Goal: Transaction & Acquisition: Purchase product/service

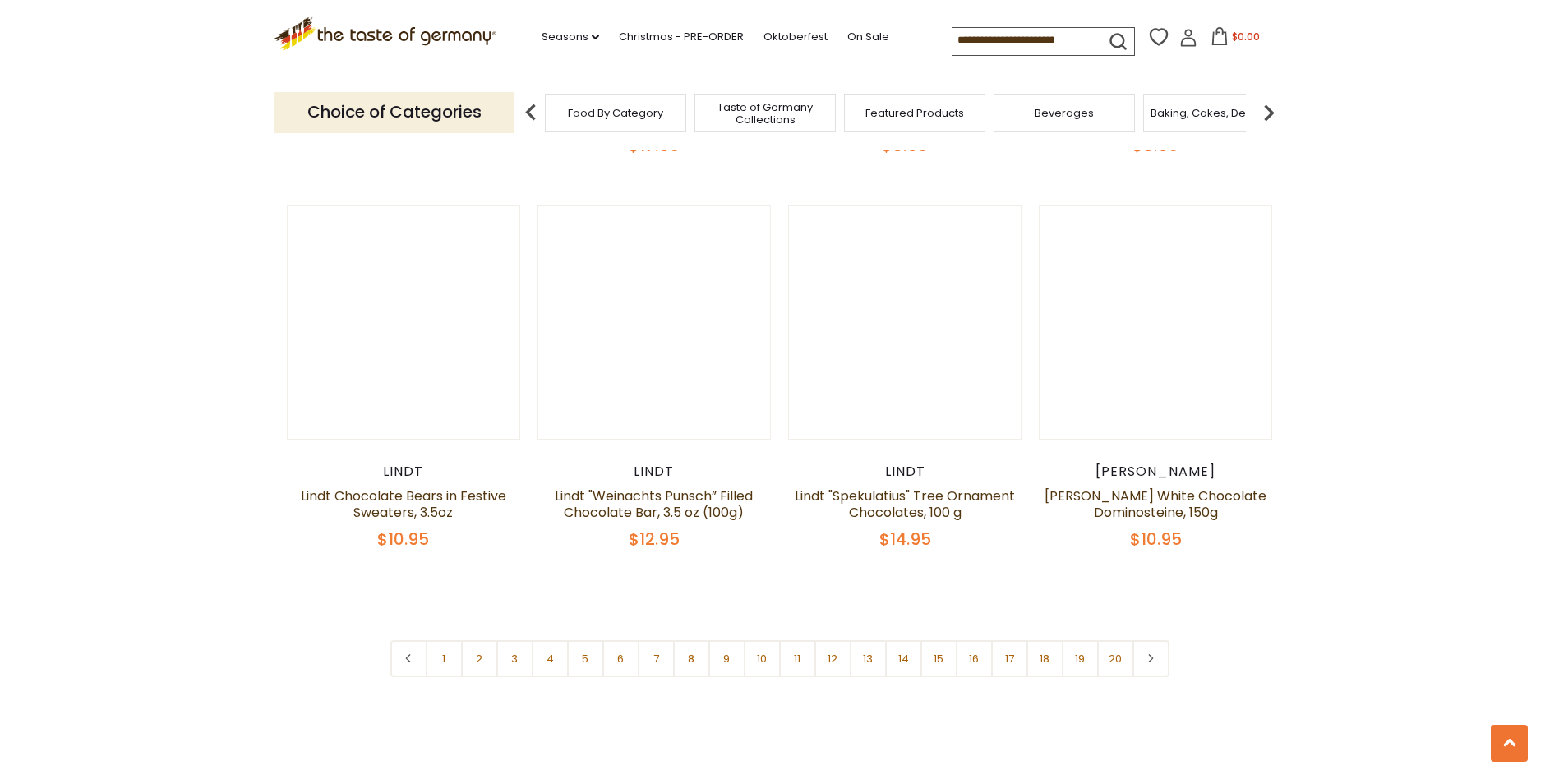
scroll to position [3801, 0]
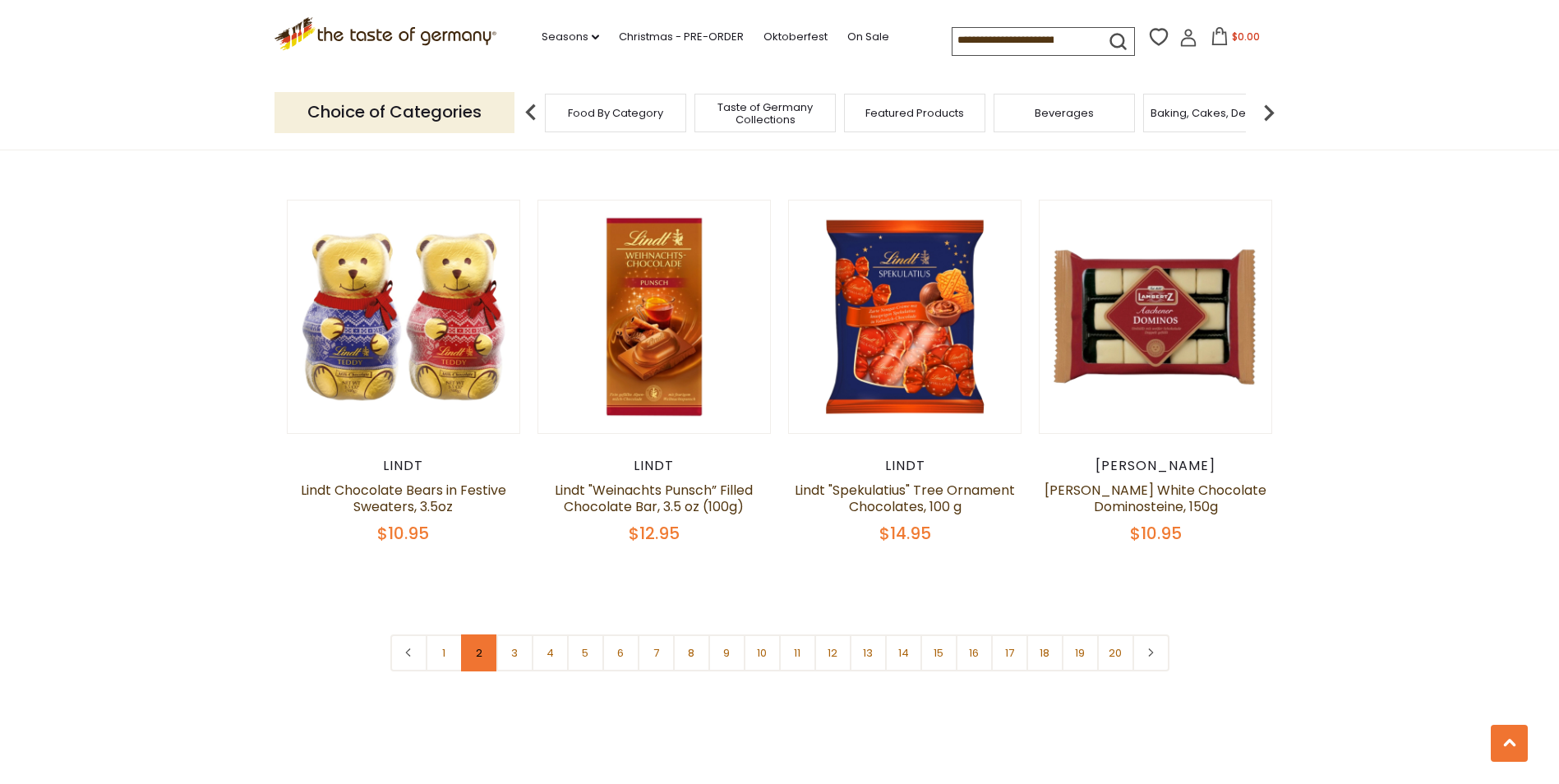
click at [471, 635] on link "2" at bounding box center [479, 653] width 37 height 37
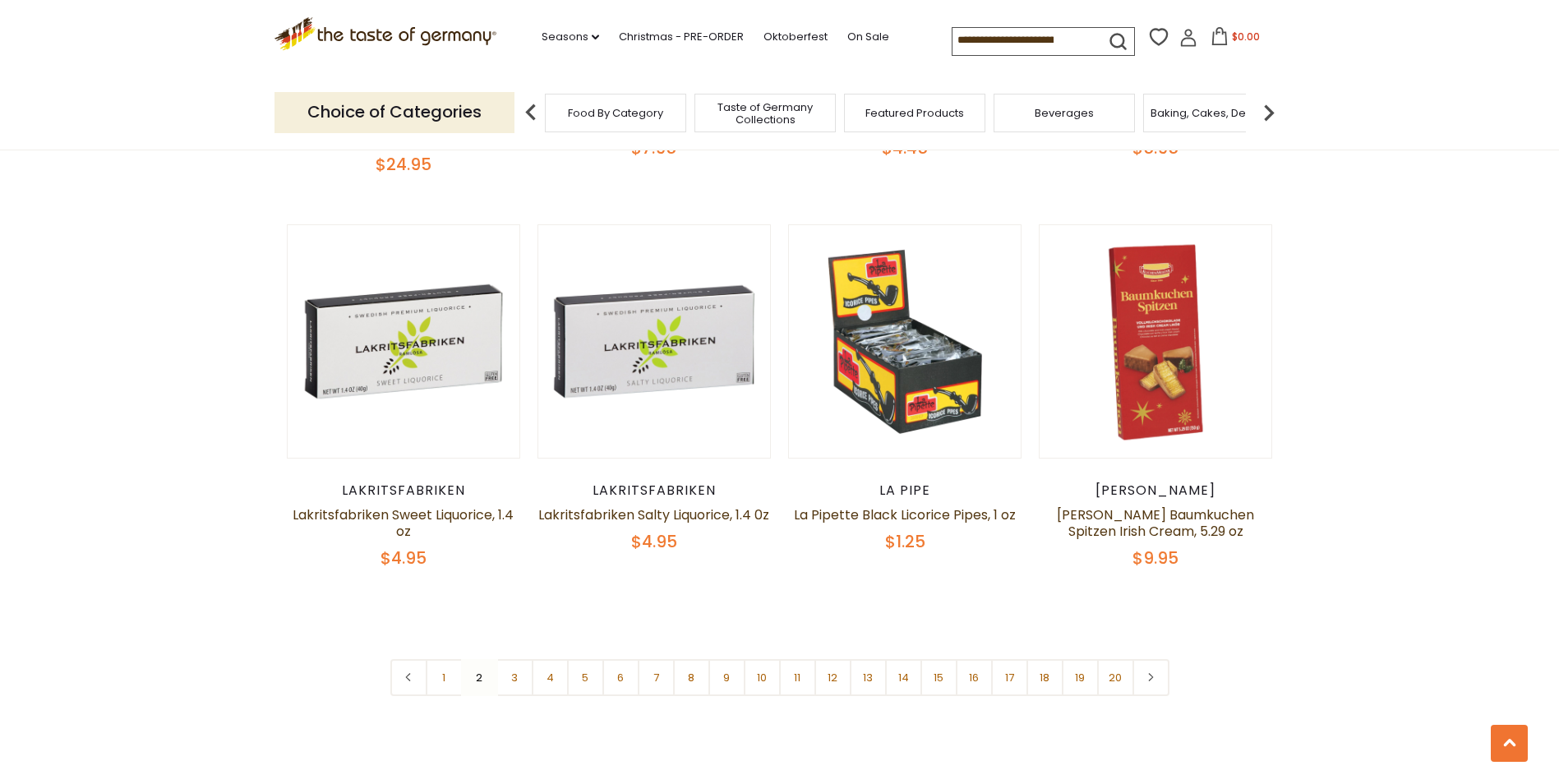
scroll to position [3806, 0]
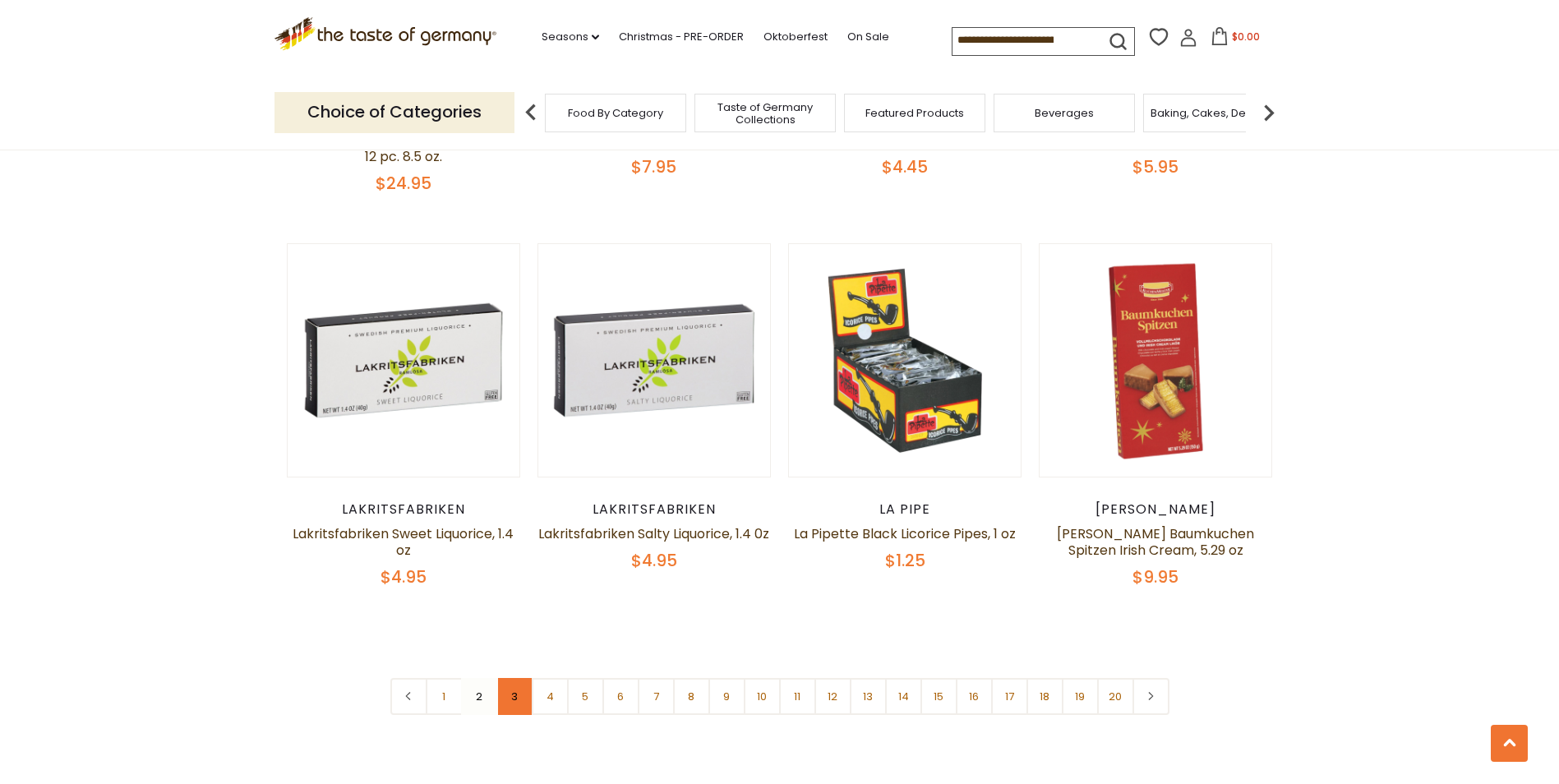
click at [509, 678] on link "3" at bounding box center [514, 696] width 37 height 37
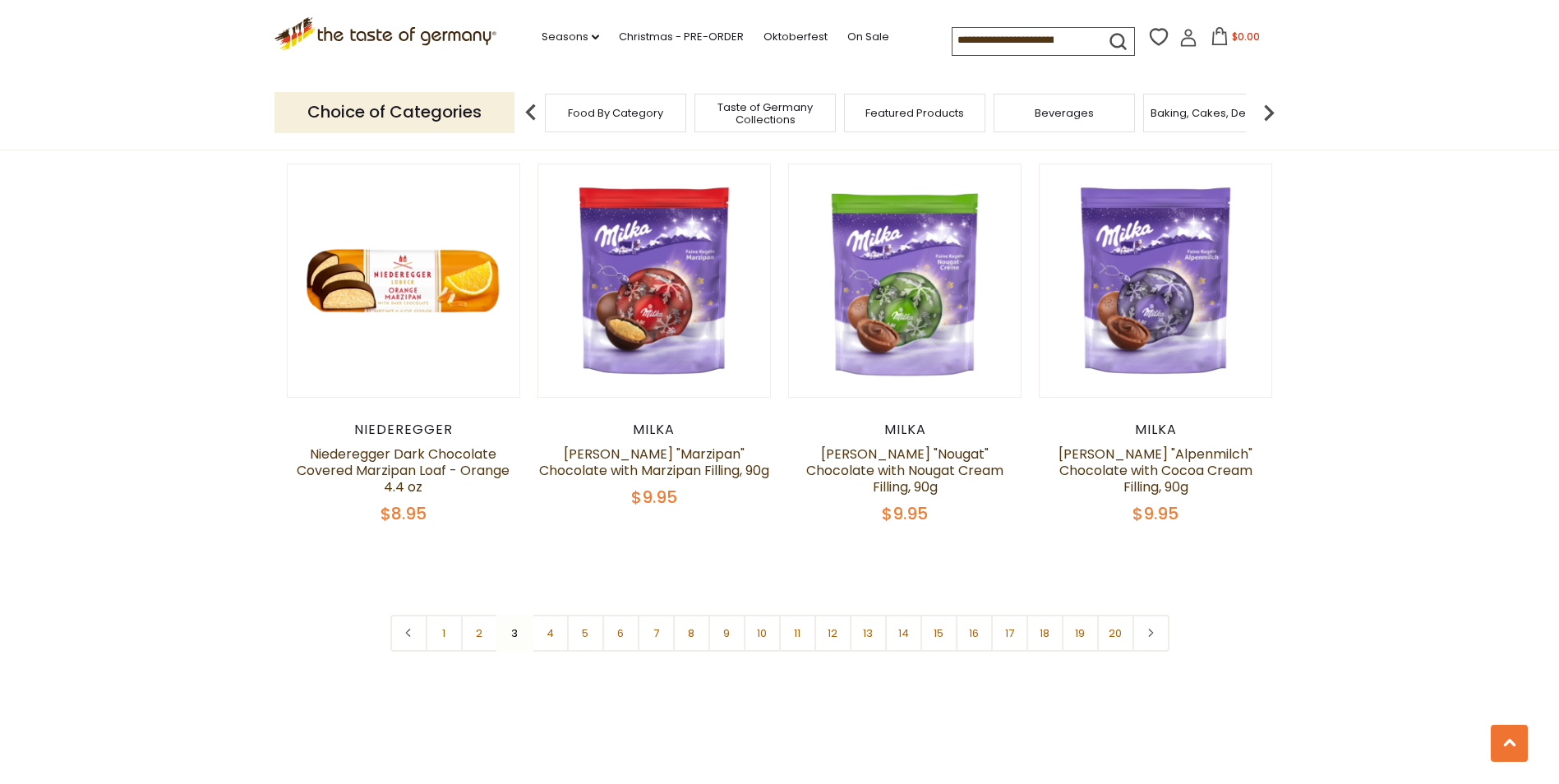
scroll to position [3811, 0]
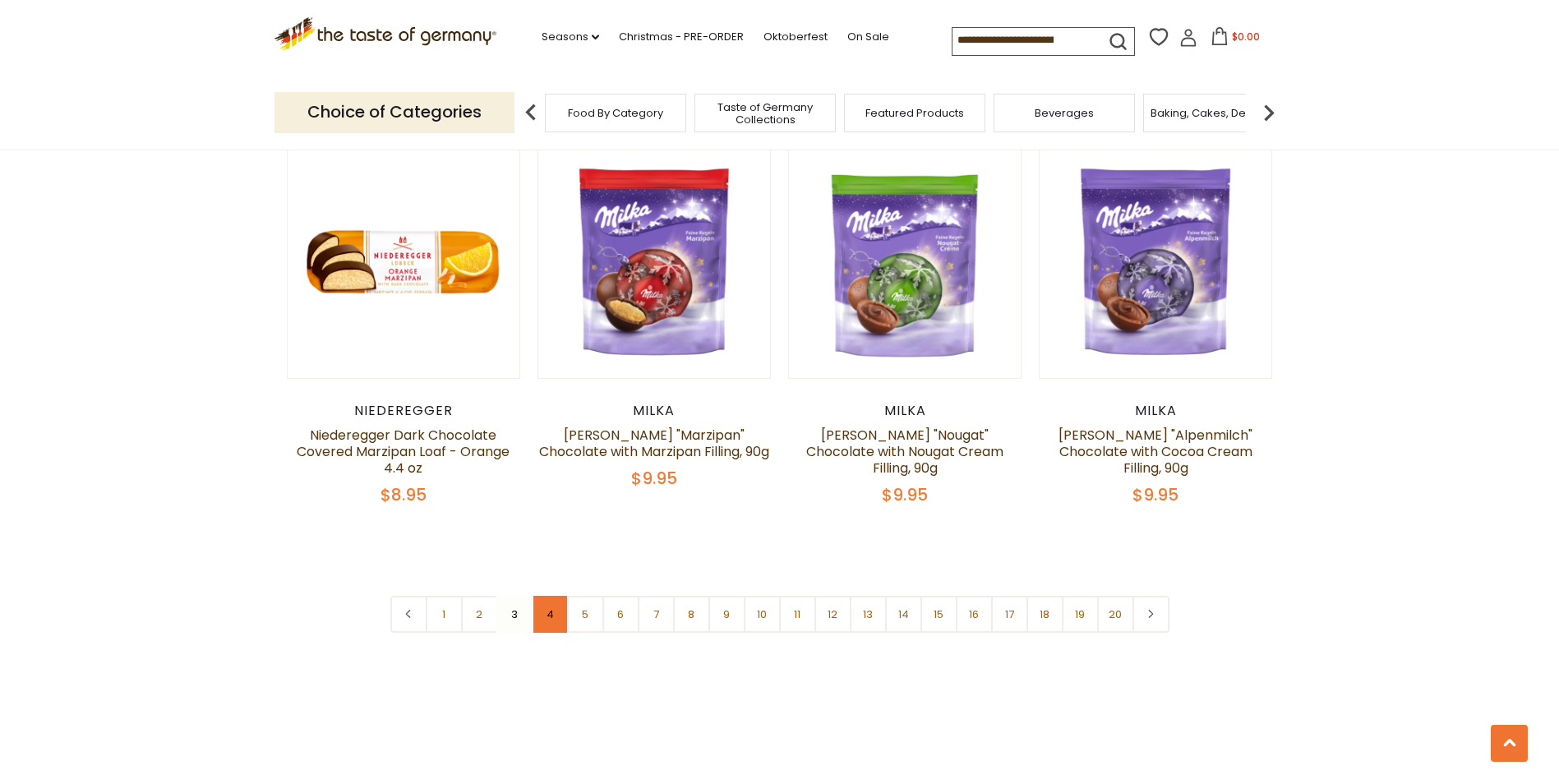
click at [544, 600] on link "4" at bounding box center [550, 615] width 37 height 37
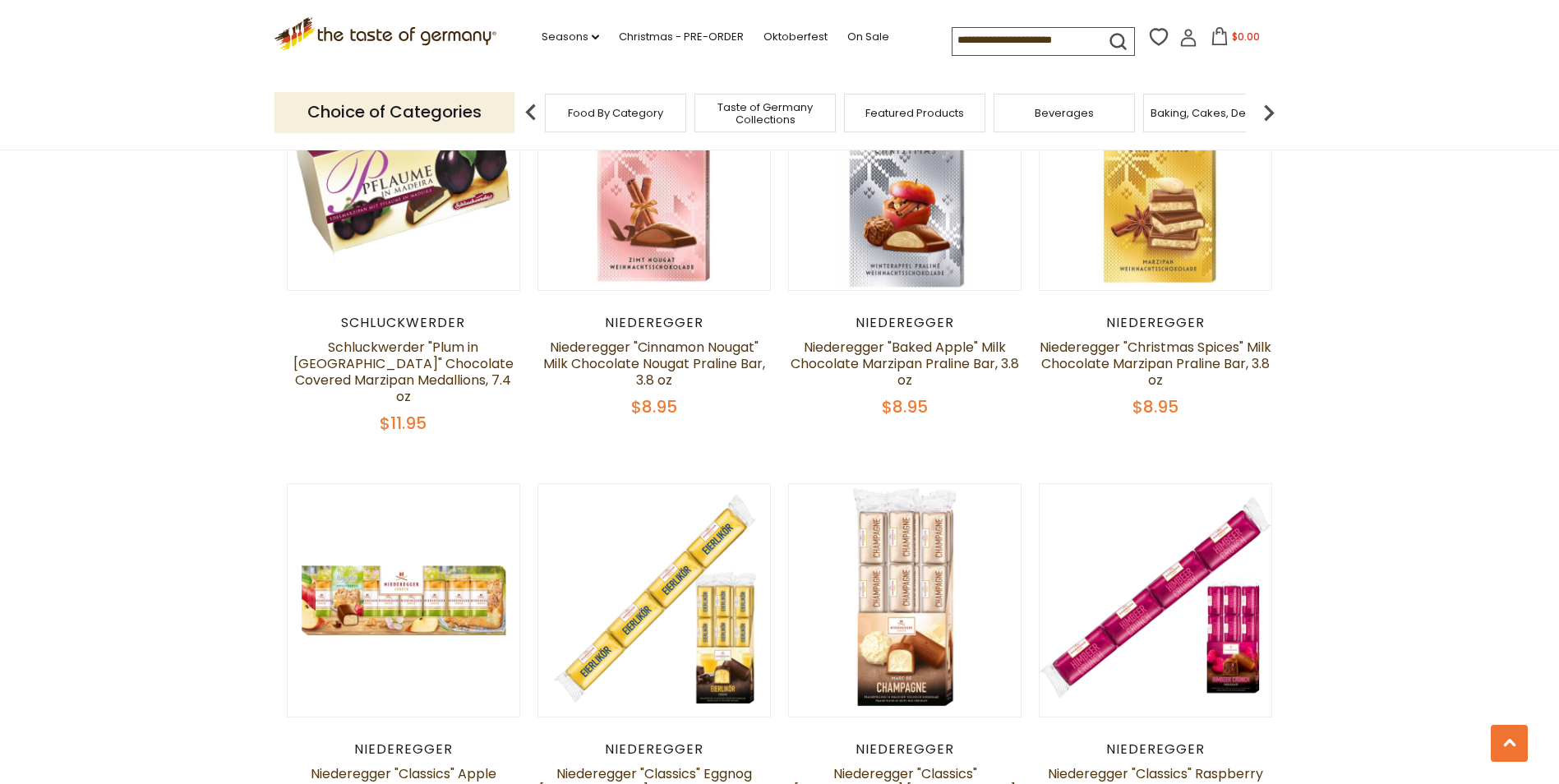
scroll to position [483, 0]
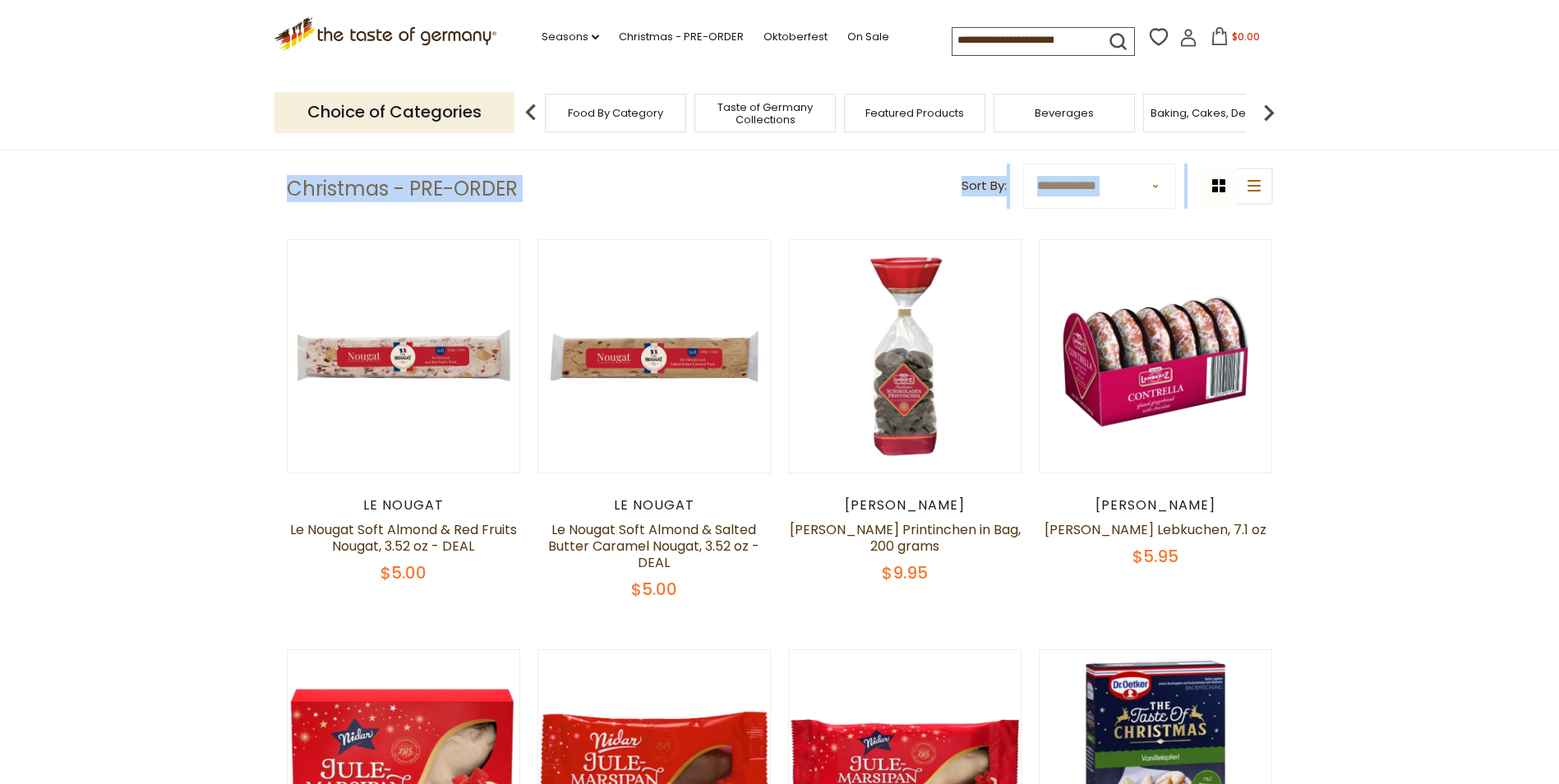
drag, startPoint x: 1558, startPoint y: 164, endPoint x: 1559, endPoint y: 124, distance: 40.0
drag, startPoint x: 1559, startPoint y: 124, endPoint x: 1536, endPoint y: 232, distance: 110.4
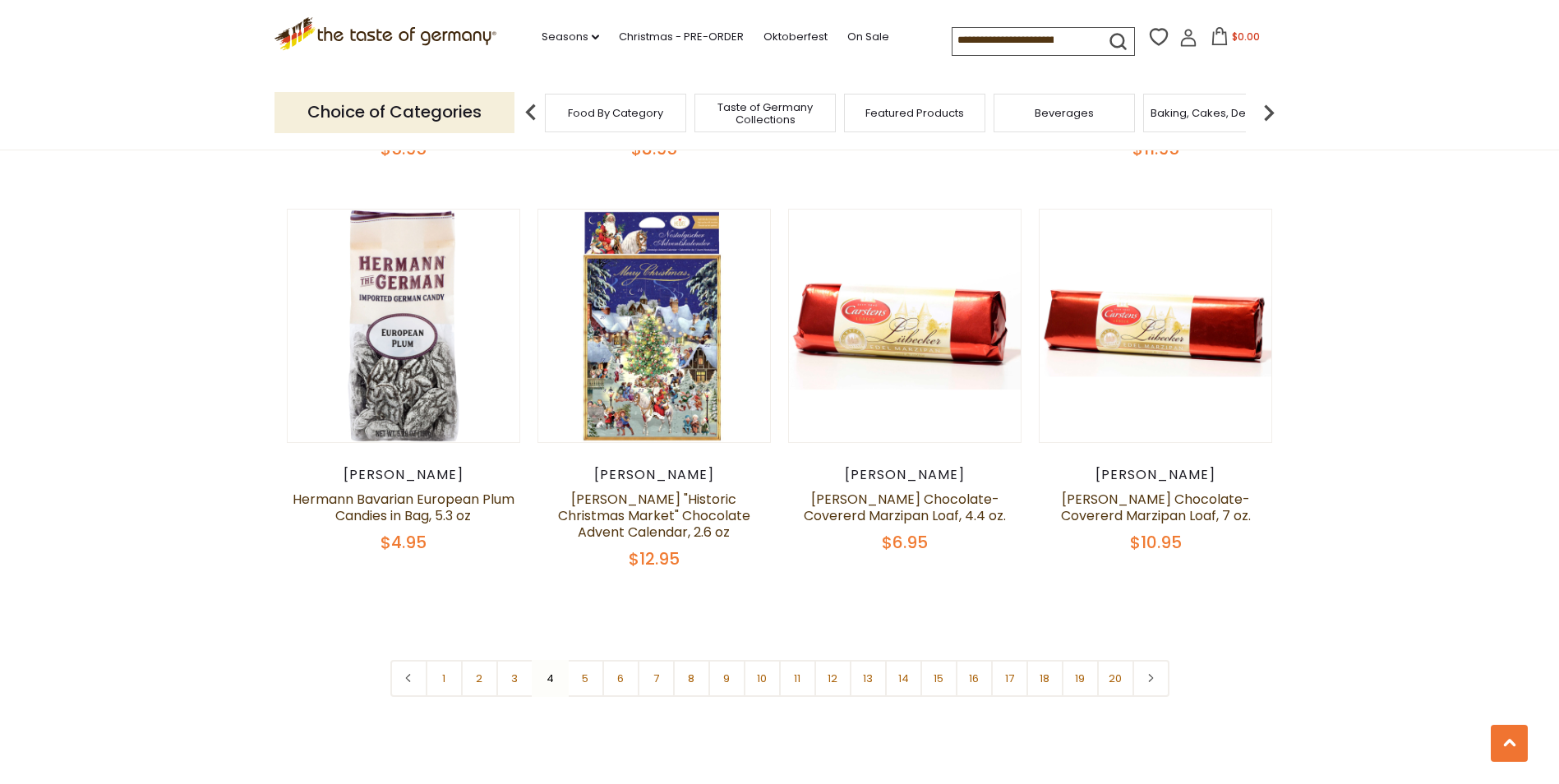
scroll to position [3808, 0]
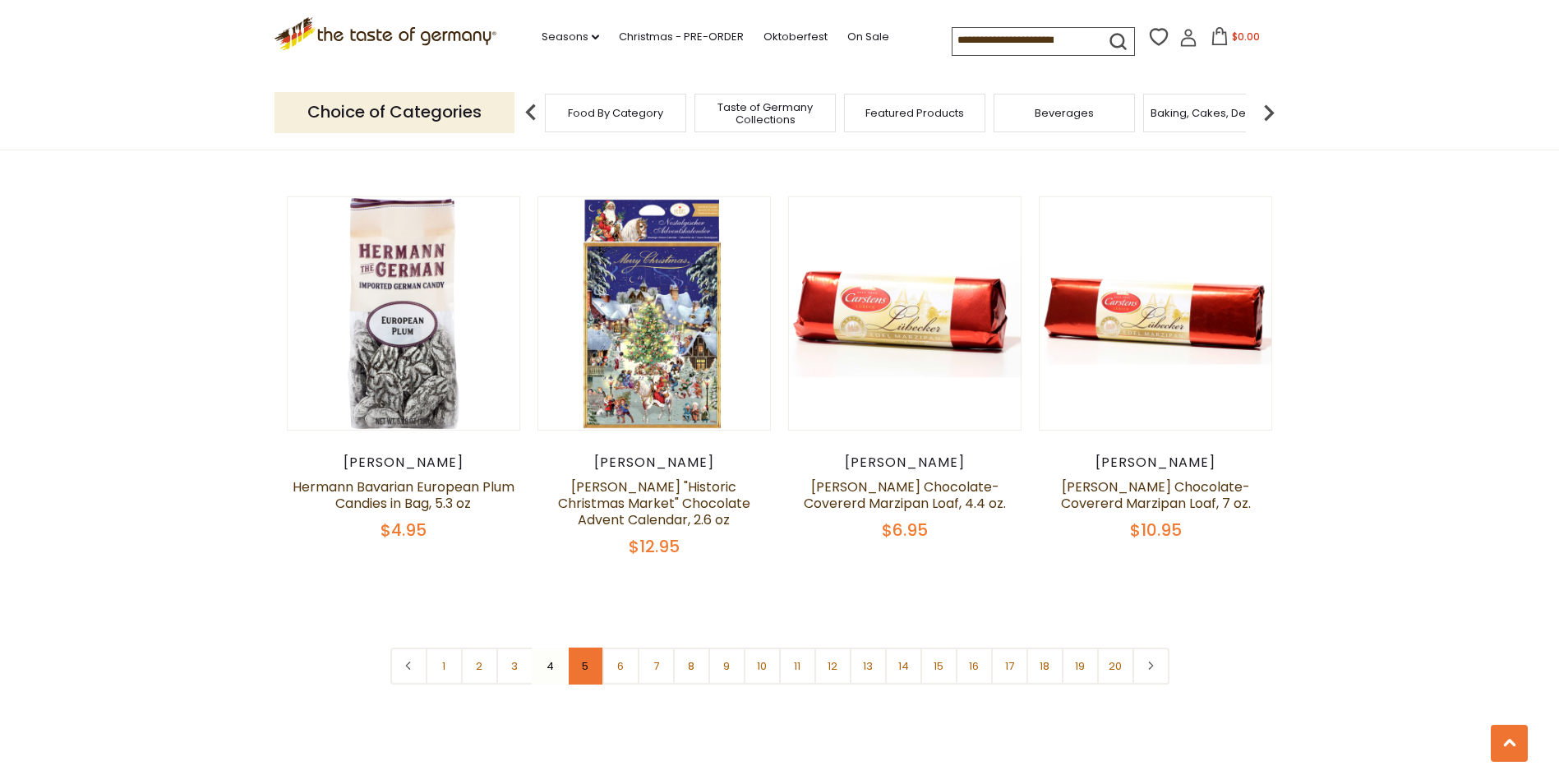
click at [590, 648] on link "5" at bounding box center [585, 666] width 37 height 37
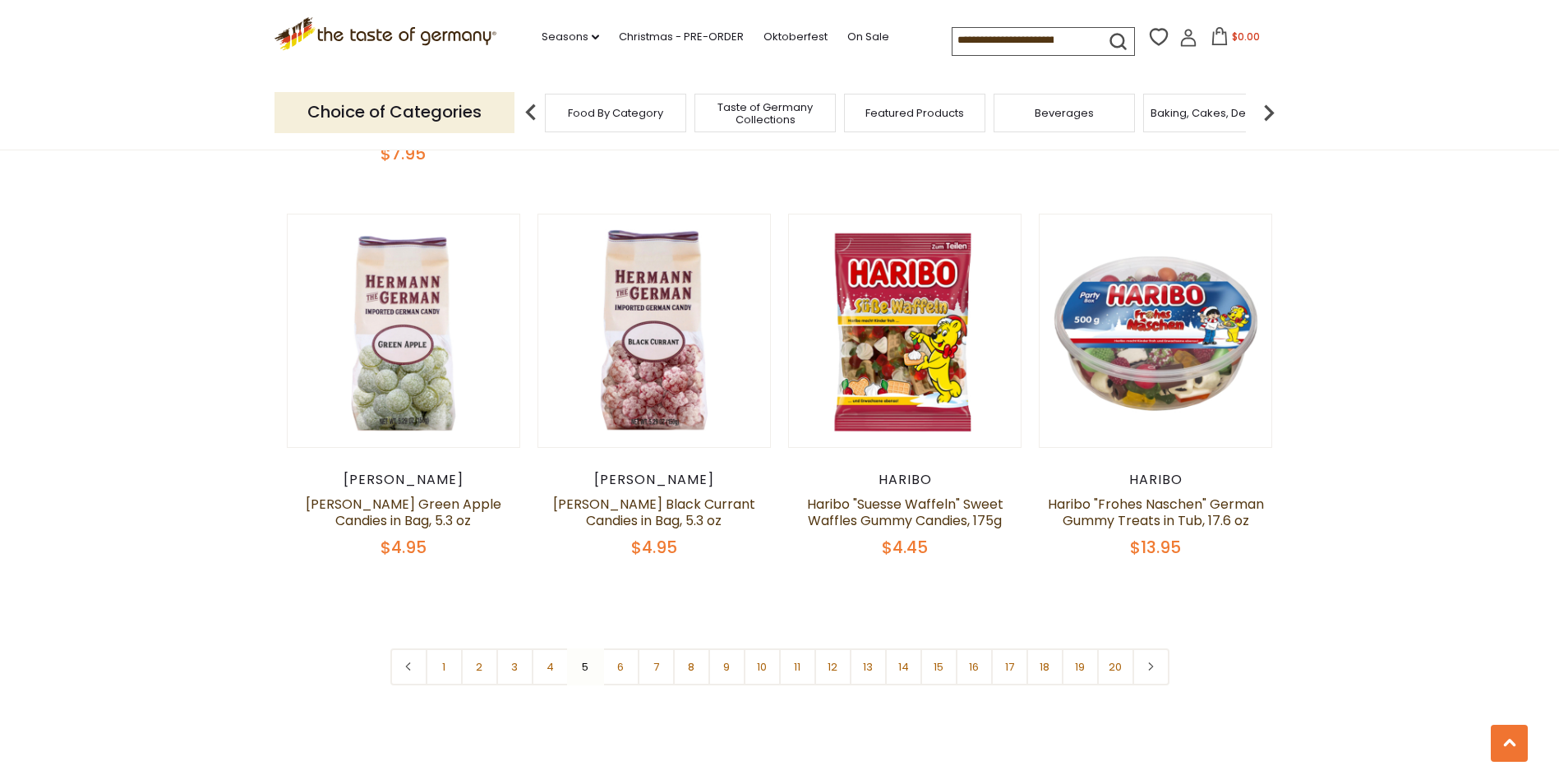
scroll to position [3782, 0]
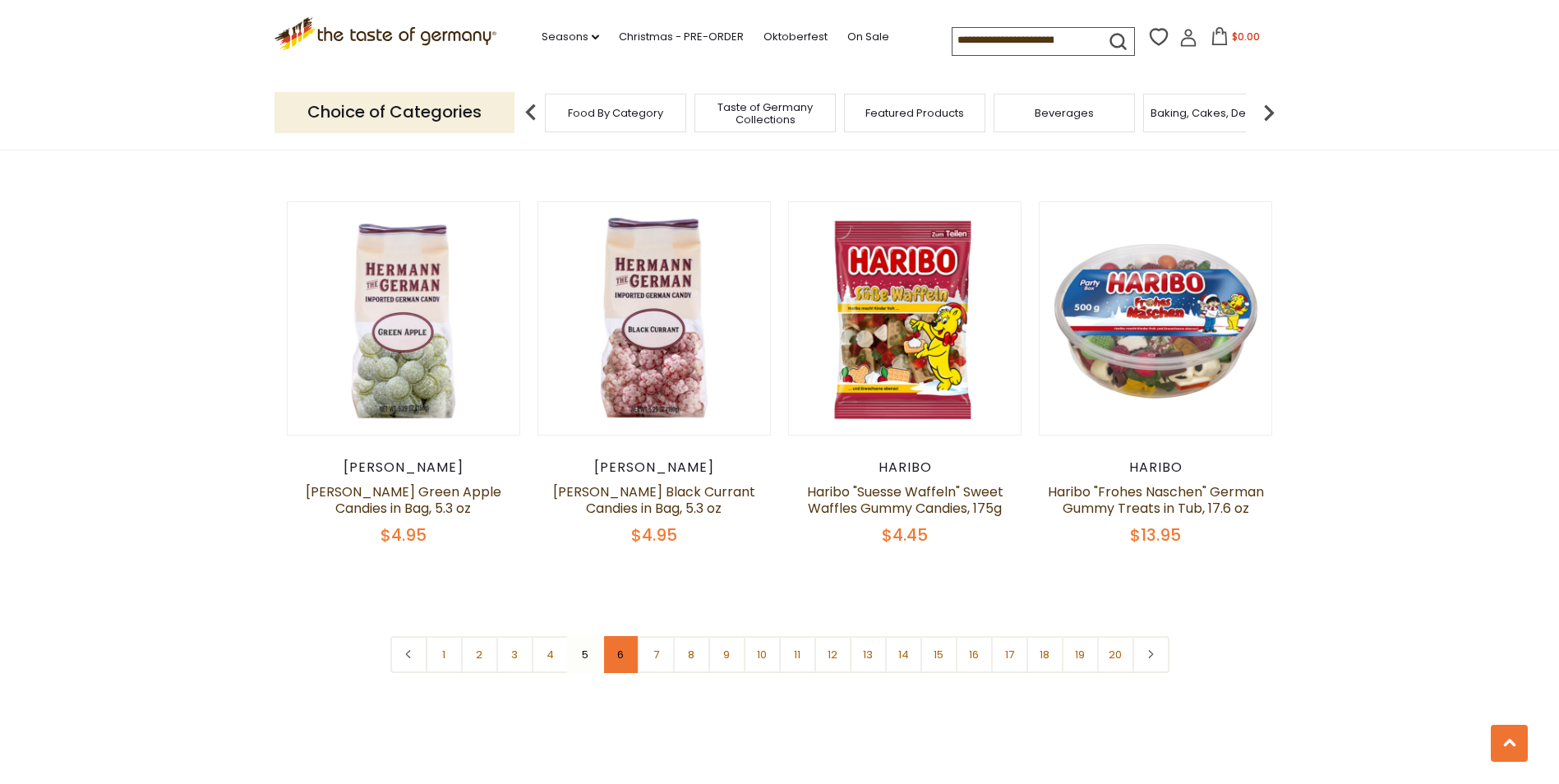
click at [625, 636] on link "6" at bounding box center [620, 655] width 37 height 37
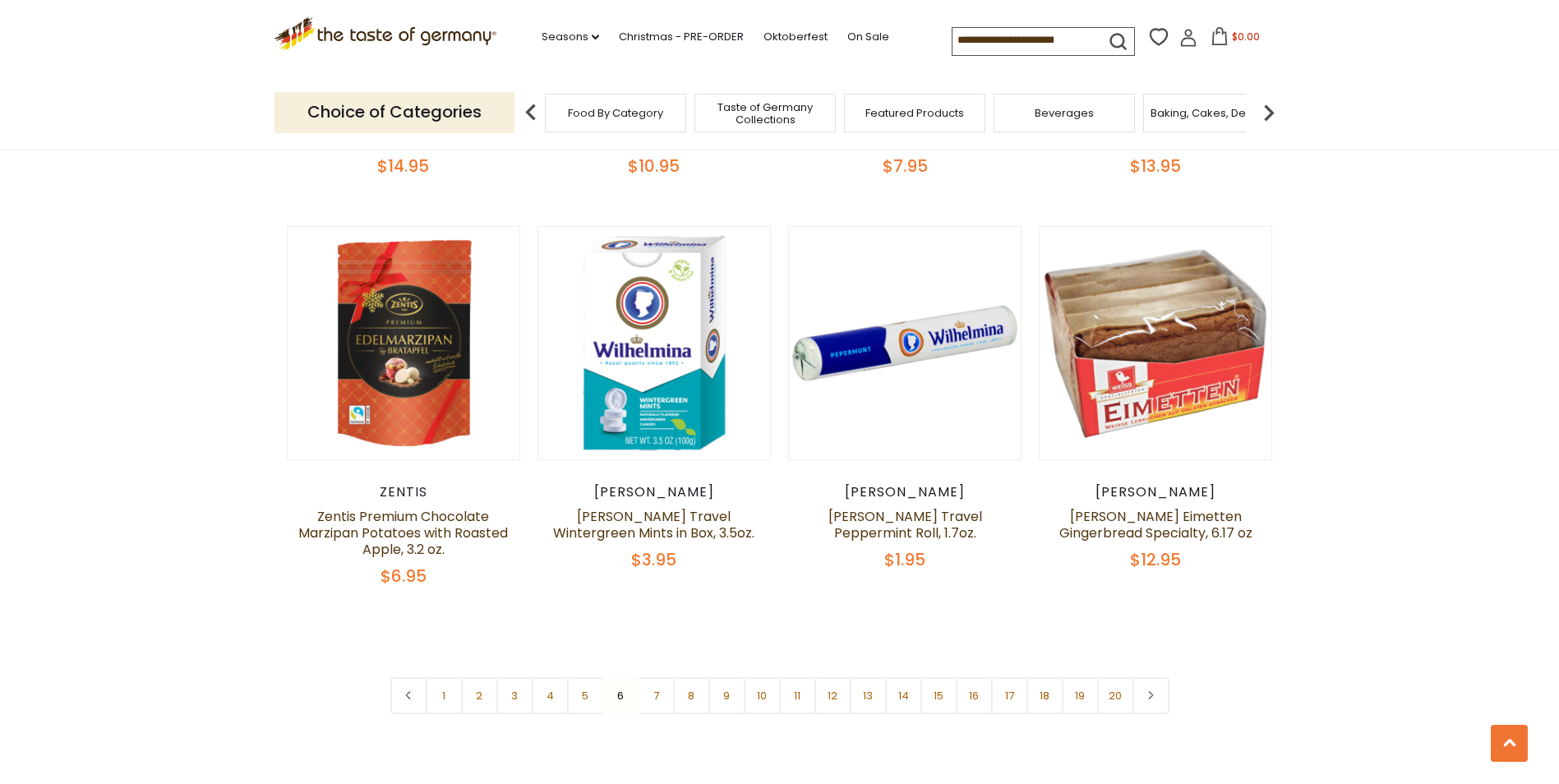
scroll to position [3781, 0]
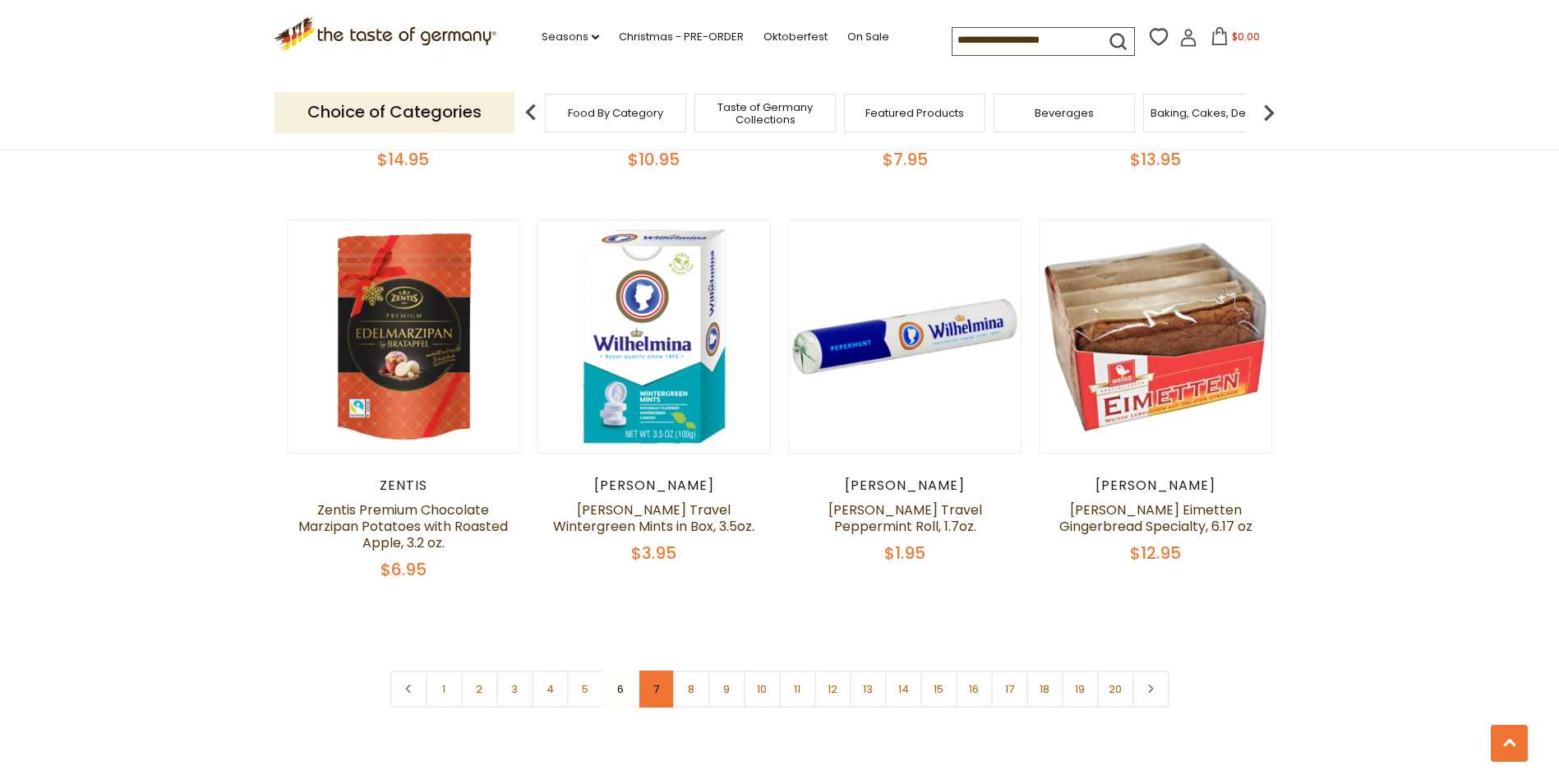
click at [659, 670] on link "7" at bounding box center [656, 689] width 37 height 37
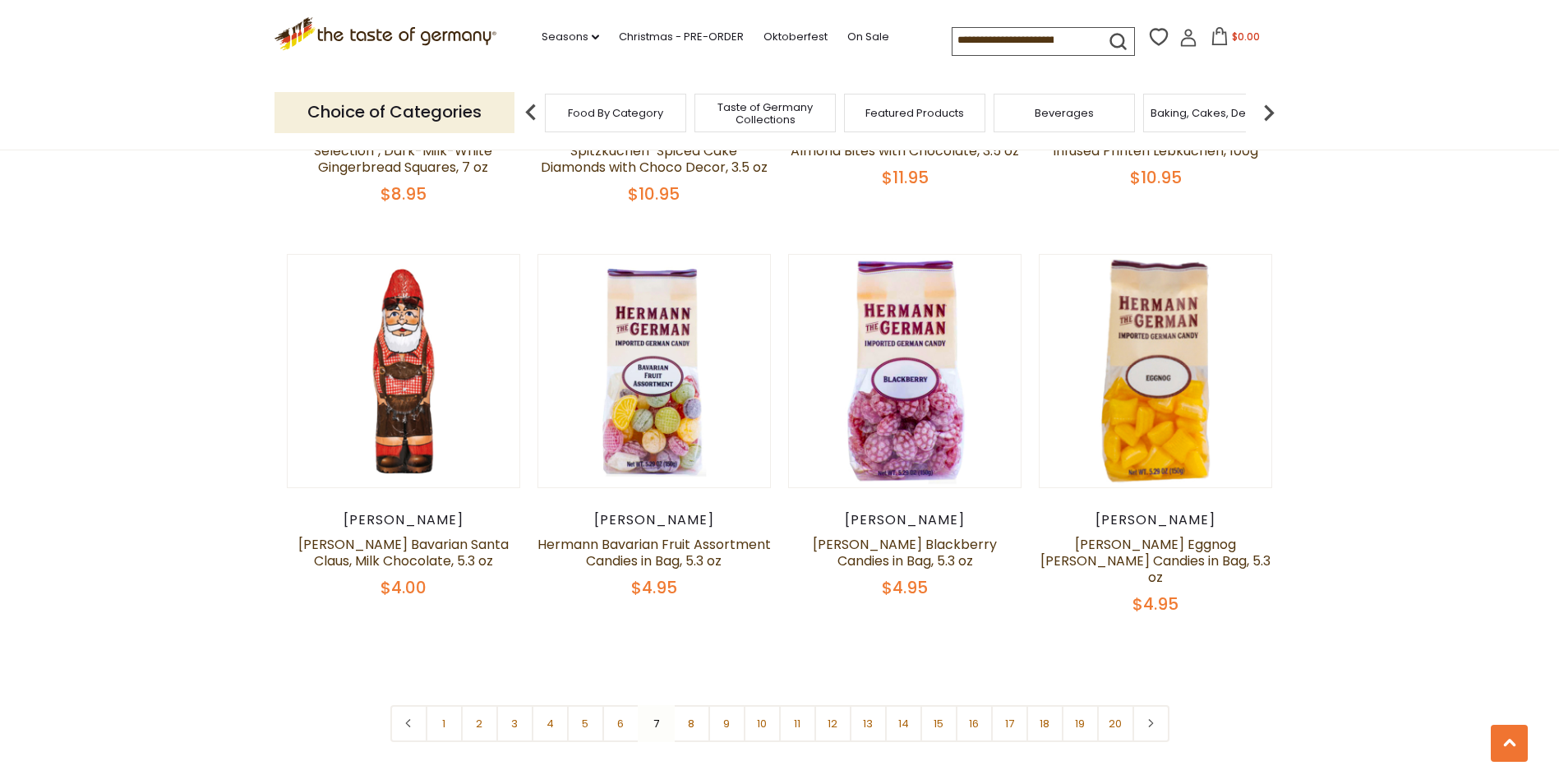
scroll to position [3767, 0]
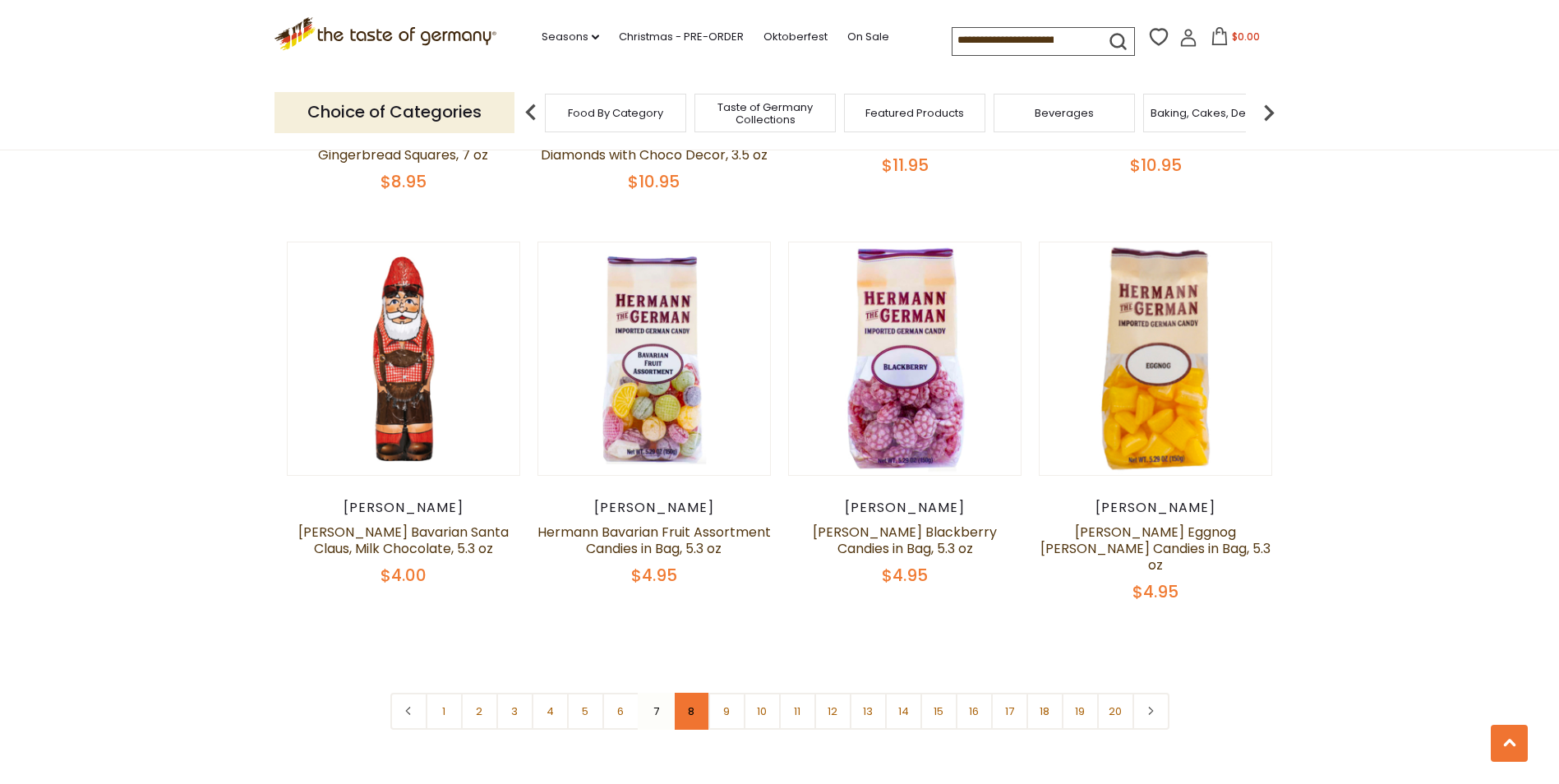
click at [694, 693] on link "8" at bounding box center [691, 711] width 37 height 37
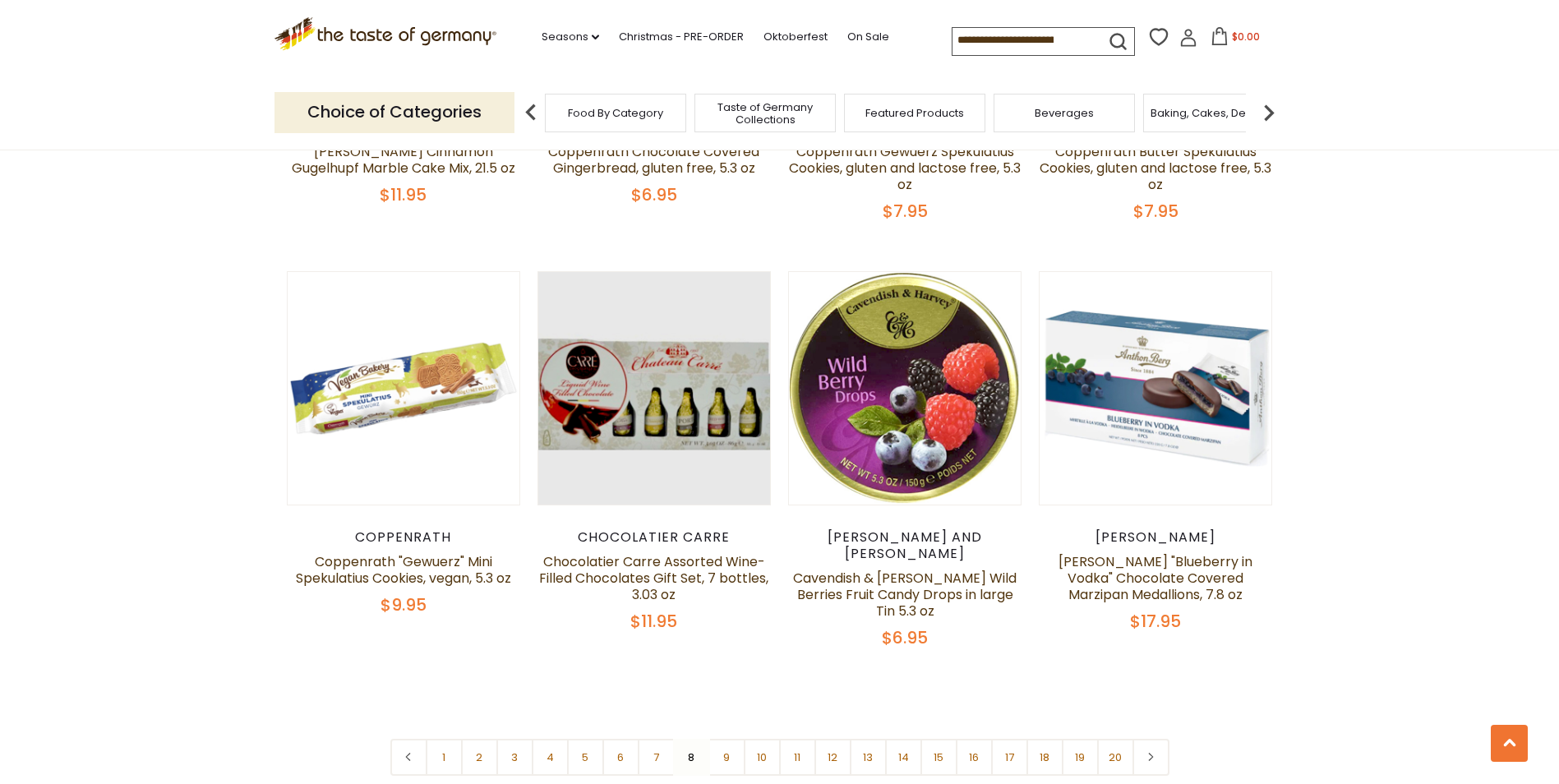
scroll to position [3755, 0]
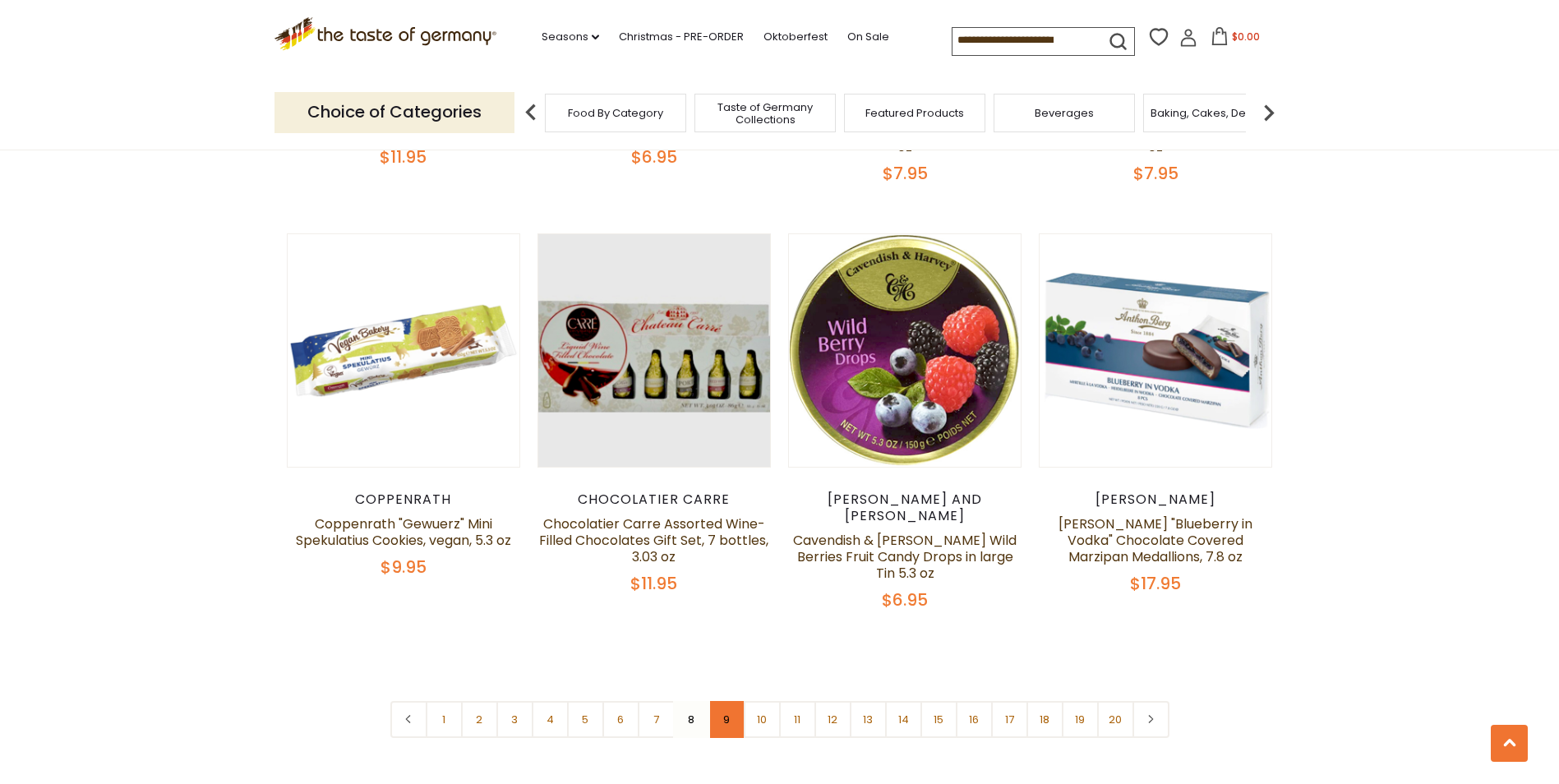
click at [725, 701] on link "9" at bounding box center [726, 720] width 37 height 37
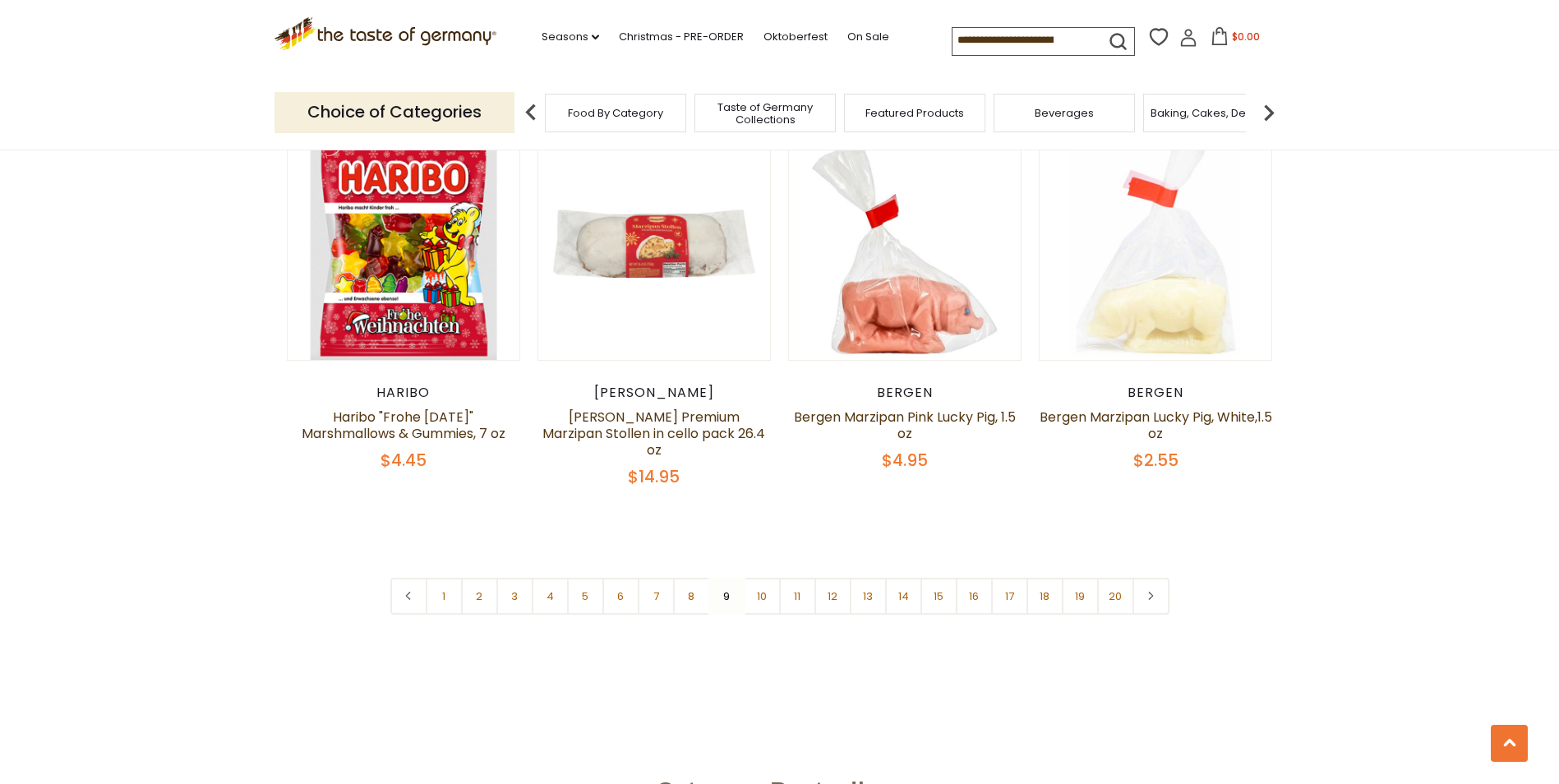
scroll to position [3978, 0]
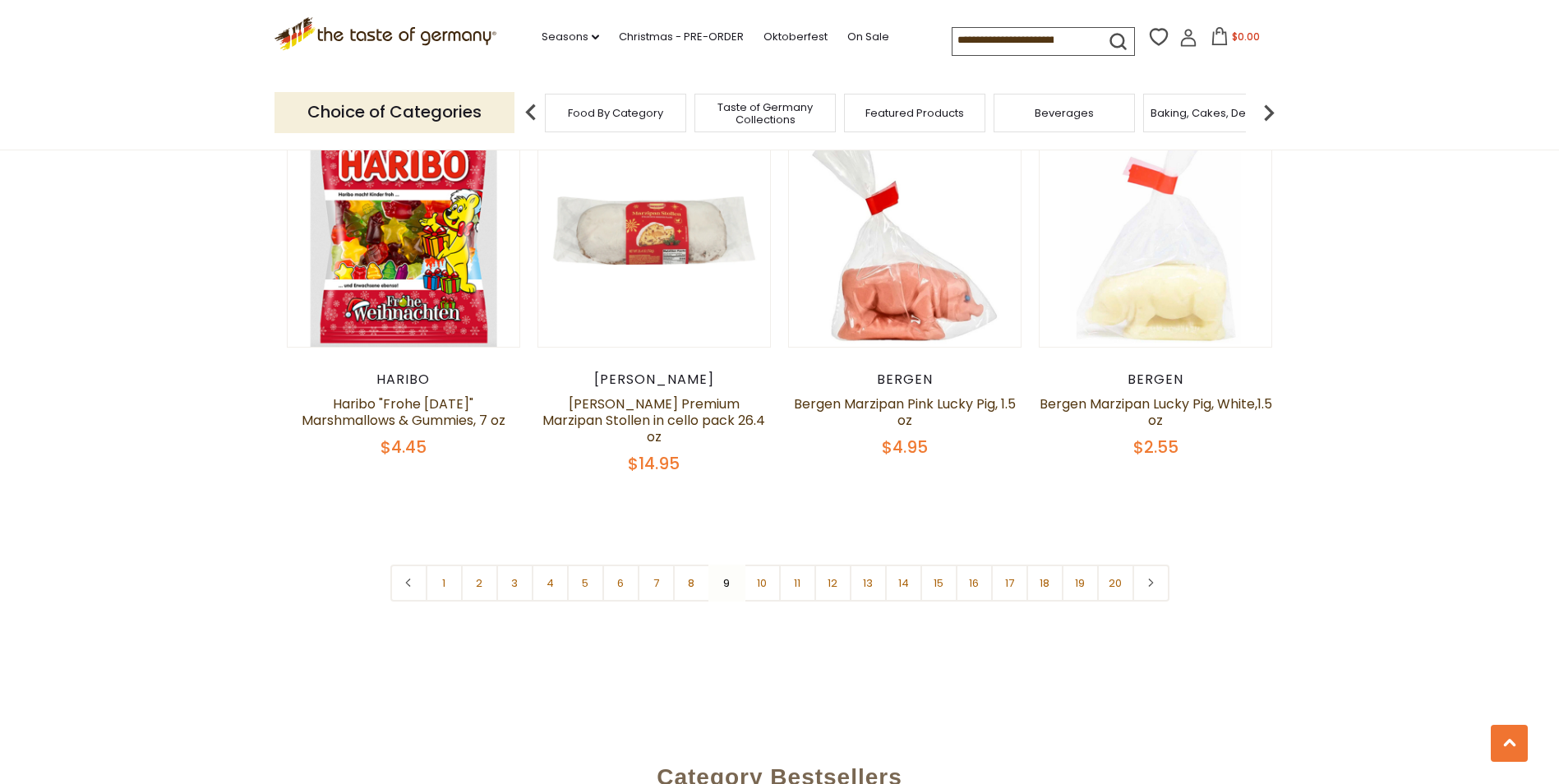
click at [762, 564] on link "10" at bounding box center [762, 583] width 37 height 37
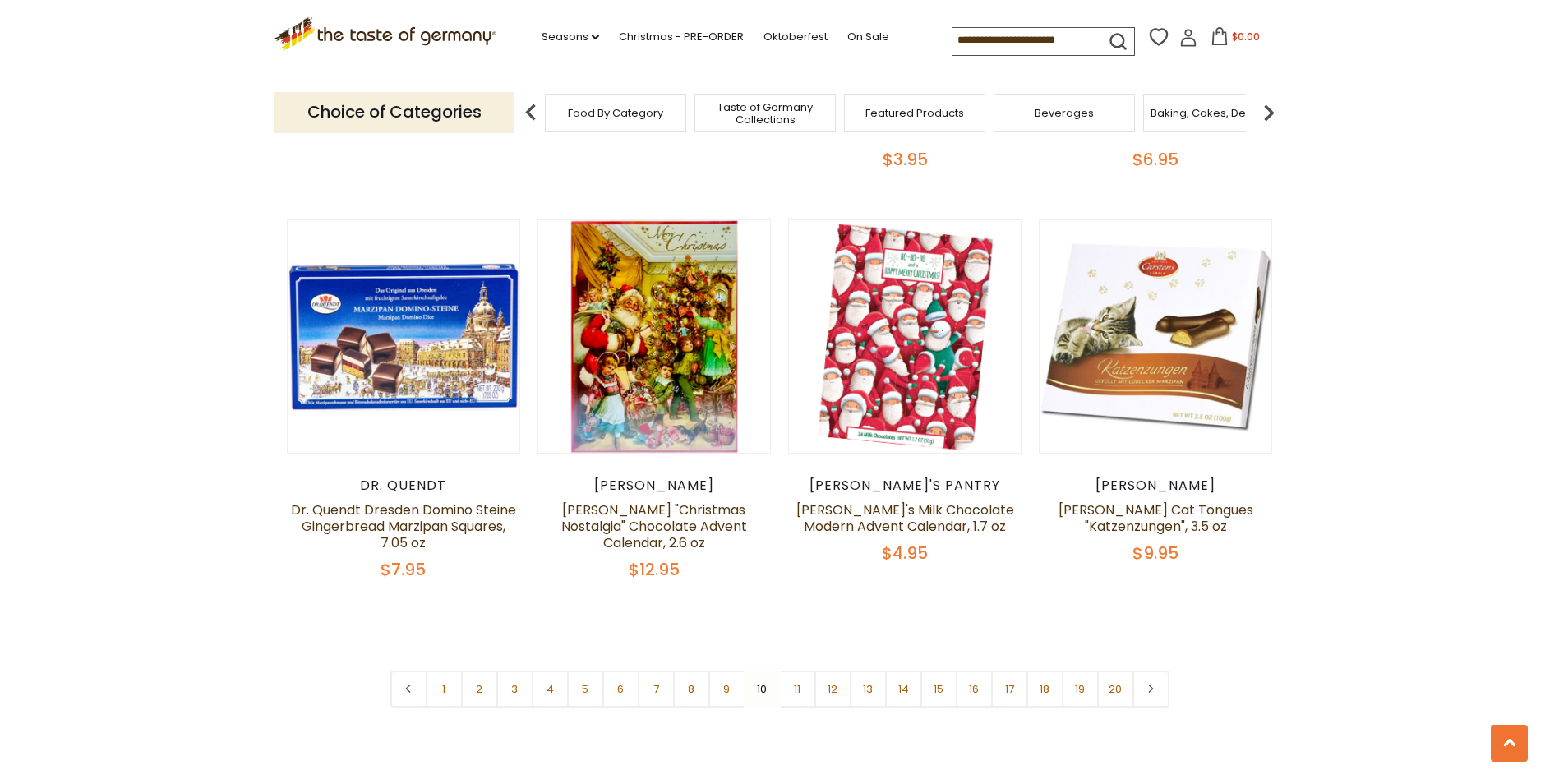
scroll to position [3816, 0]
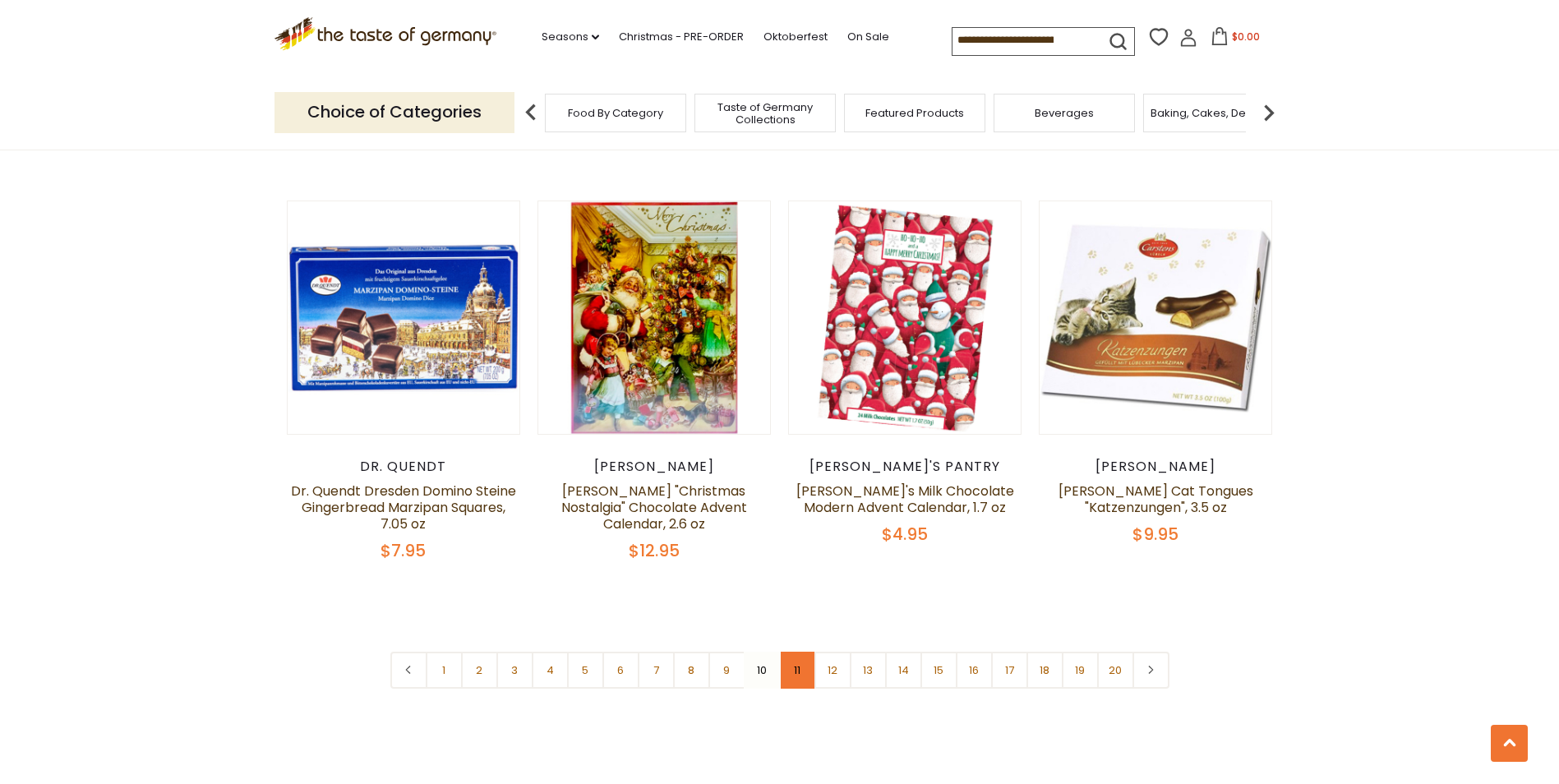
click at [797, 651] on link "11" at bounding box center [797, 670] width 37 height 37
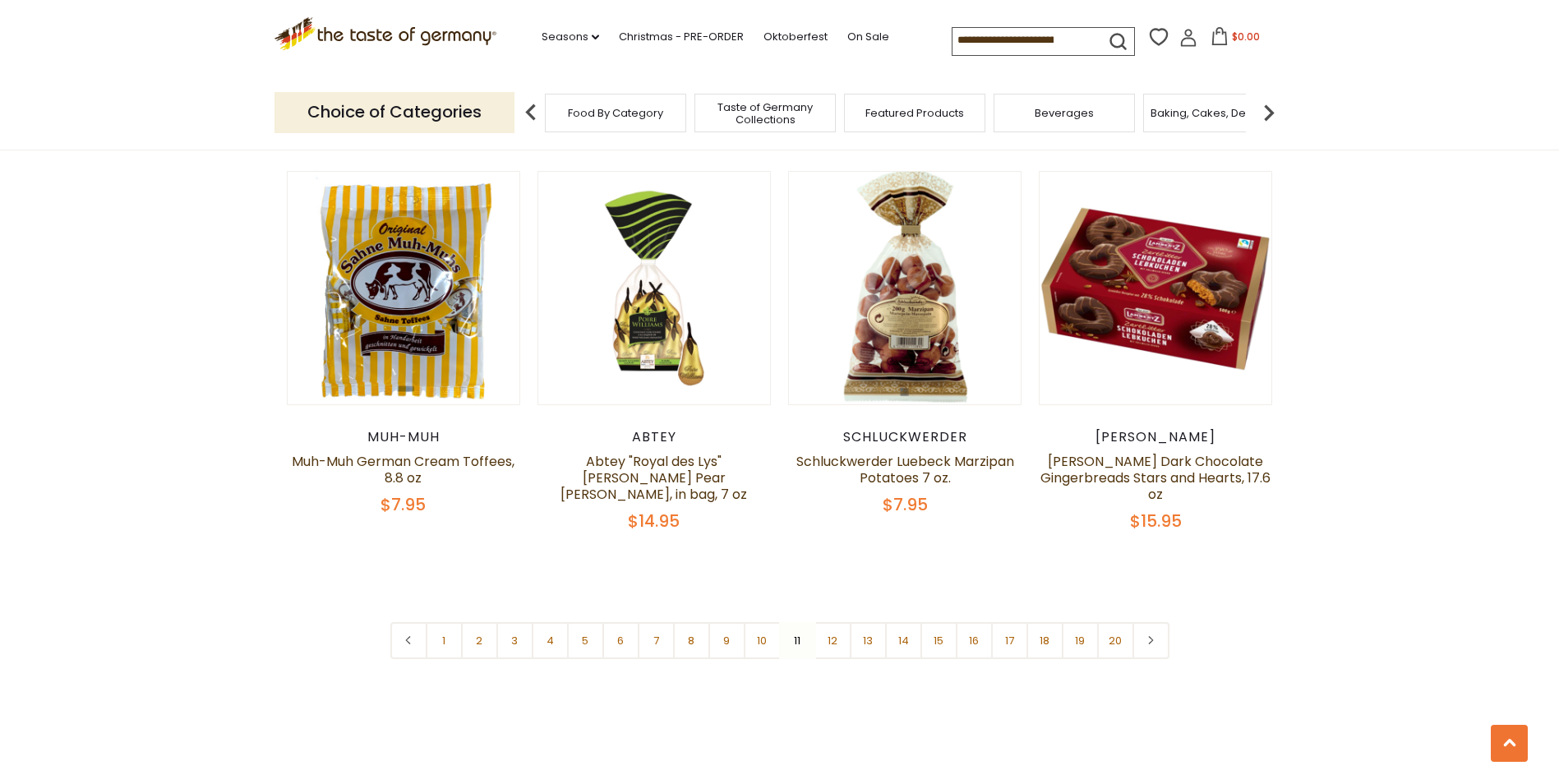
scroll to position [3852, 0]
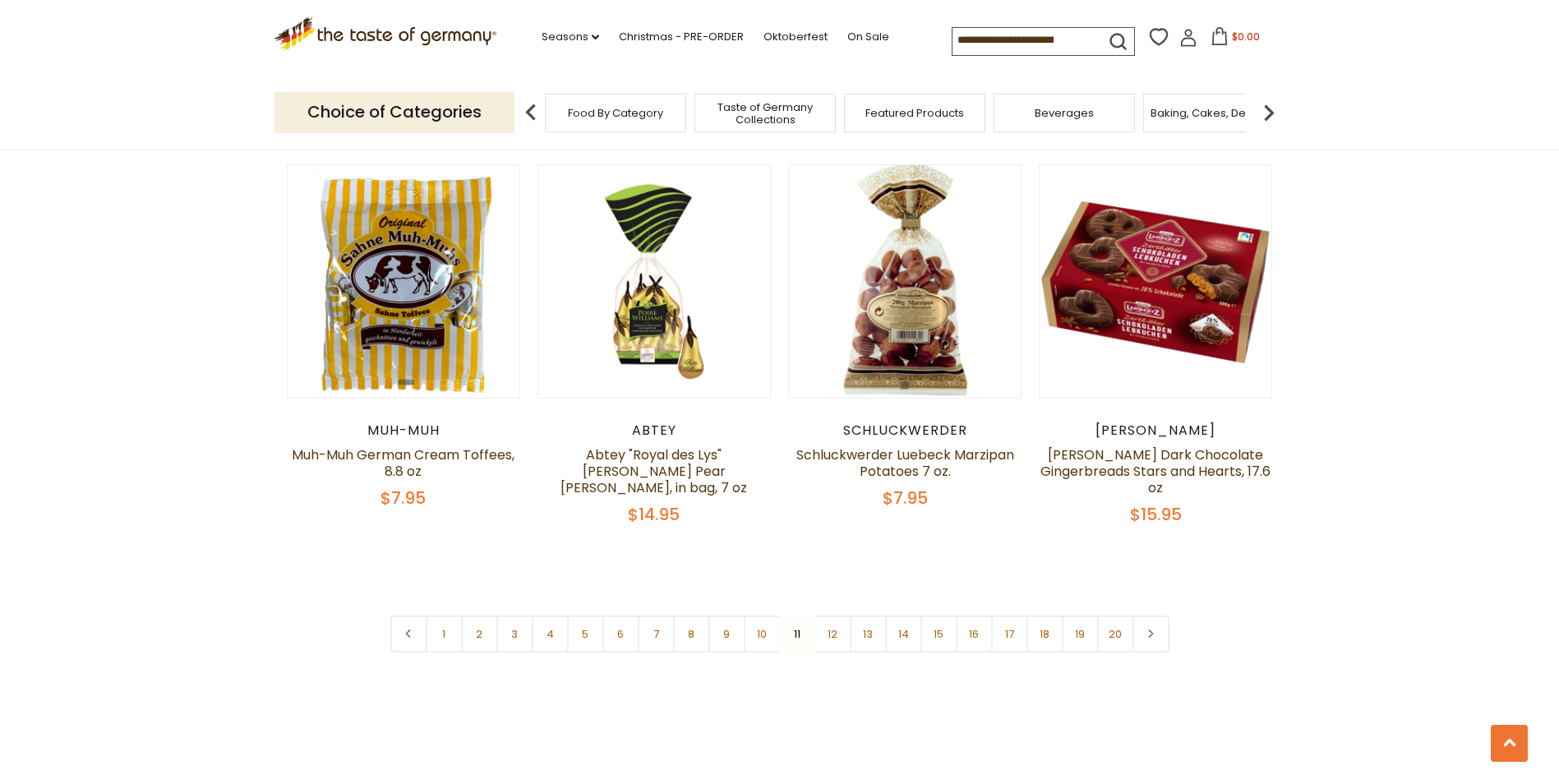
click at [833, 623] on link "12" at bounding box center [833, 634] width 37 height 37
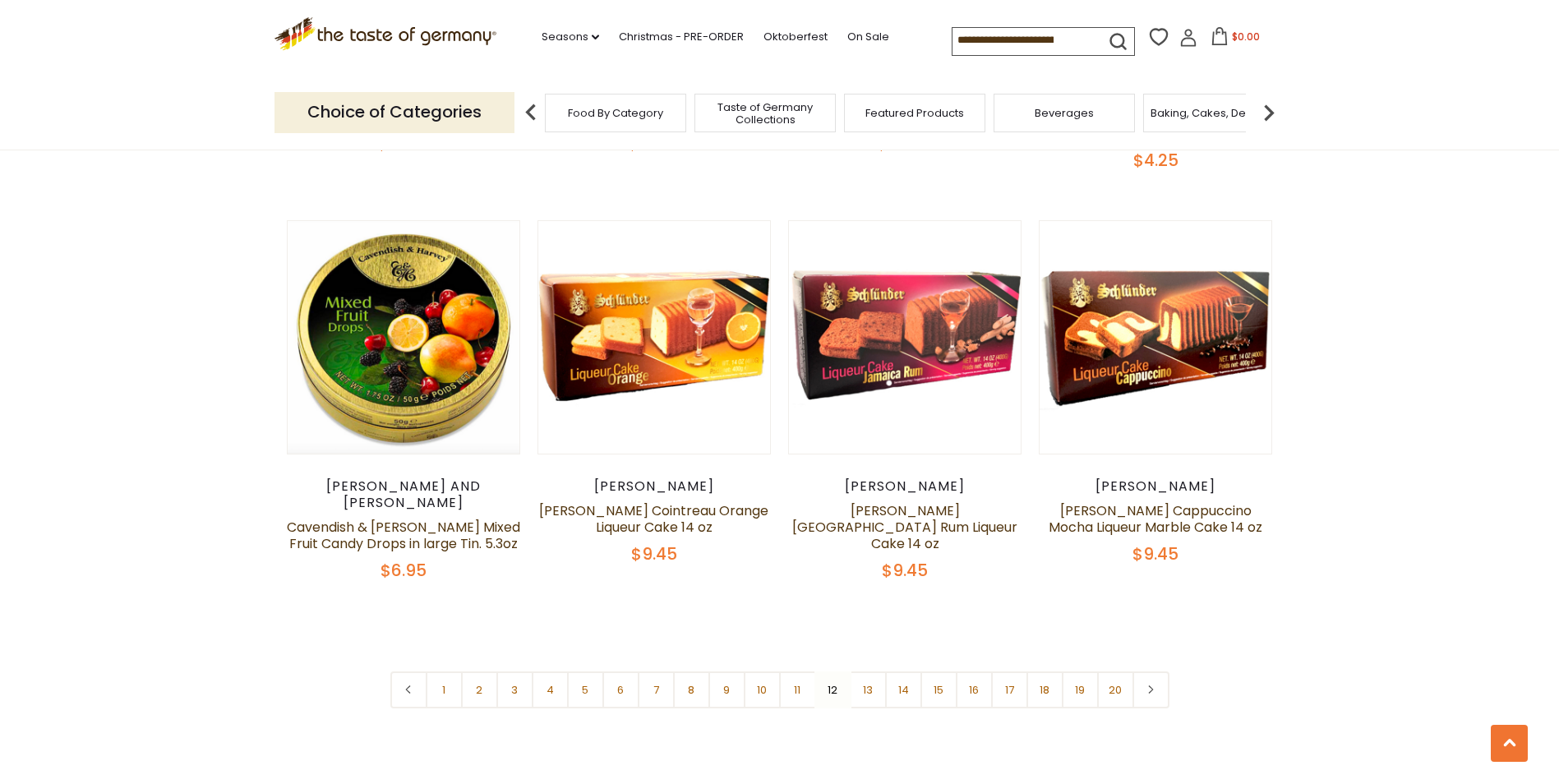
scroll to position [3838, 0]
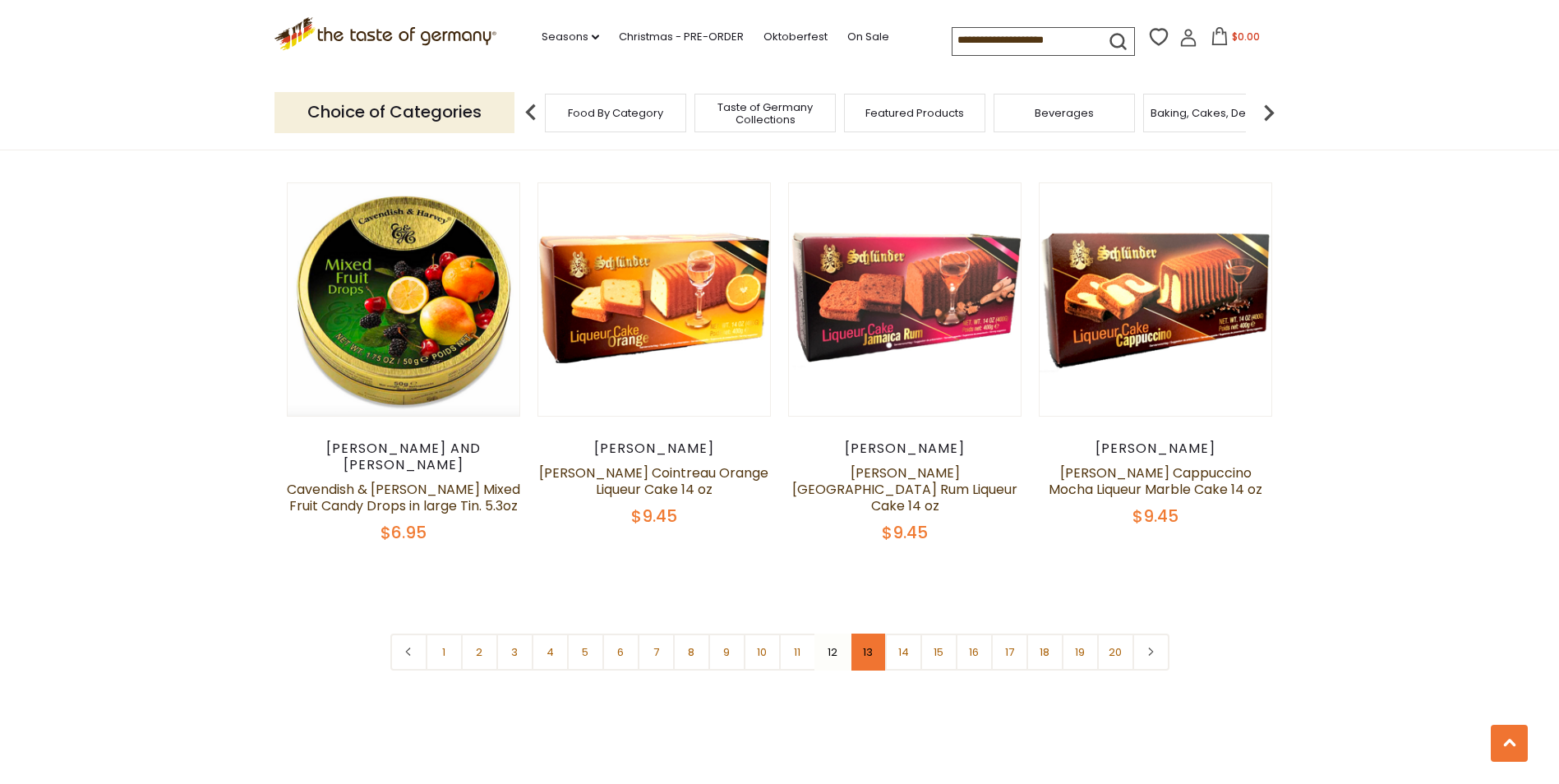
click at [870, 634] on link "13" at bounding box center [868, 652] width 37 height 37
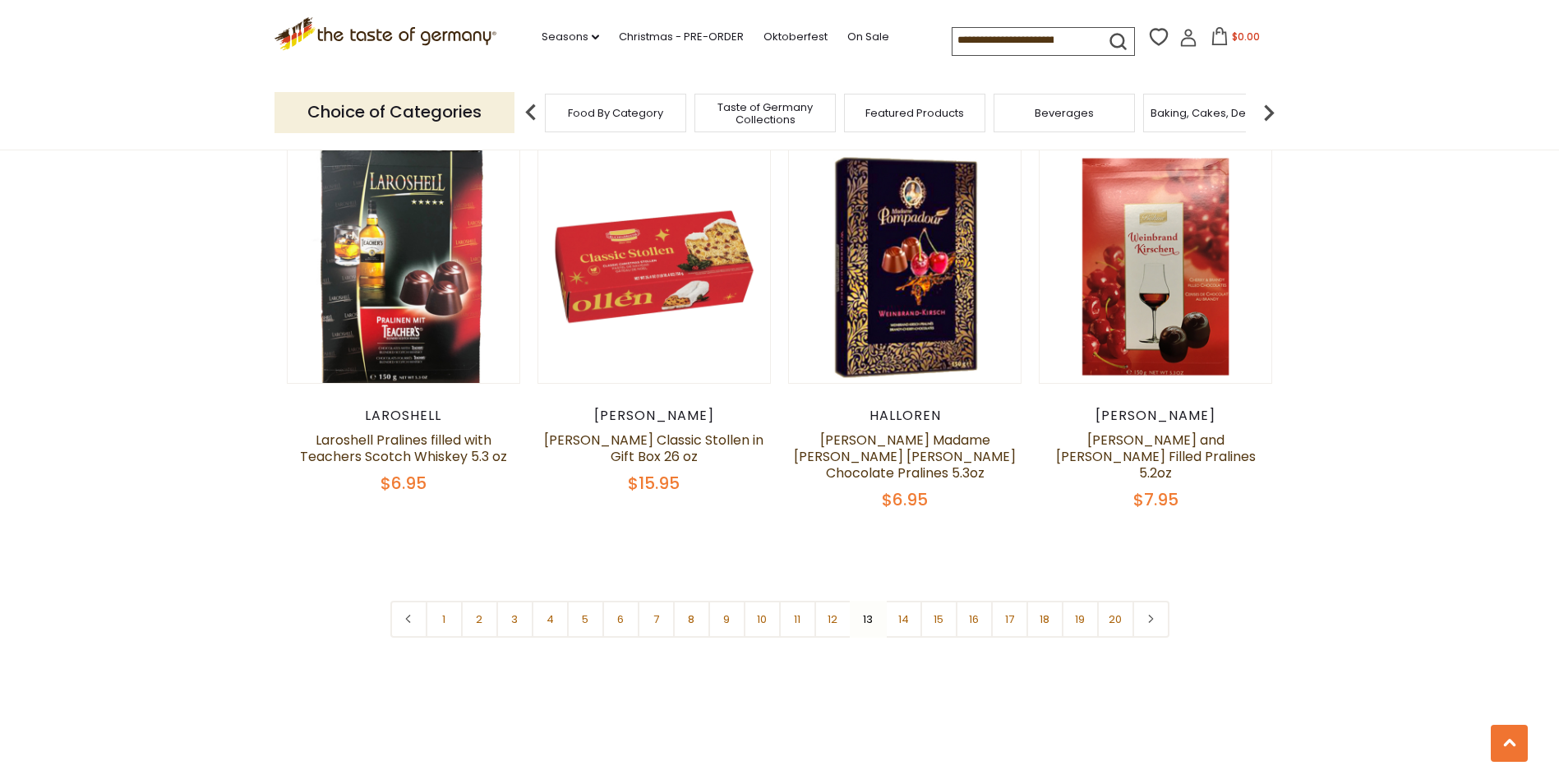
scroll to position [3868, 0]
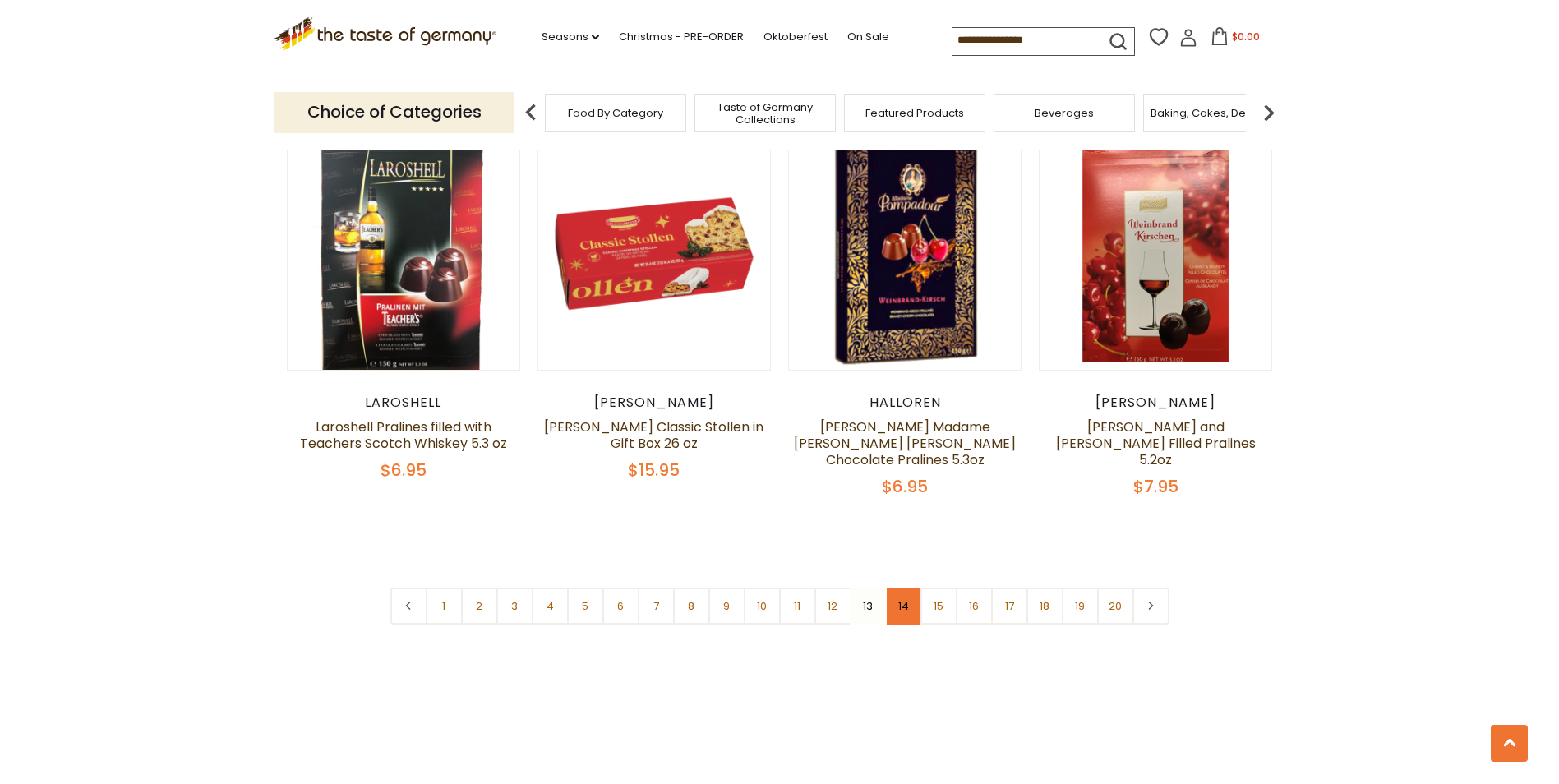
click at [907, 609] on link "14" at bounding box center [904, 606] width 37 height 37
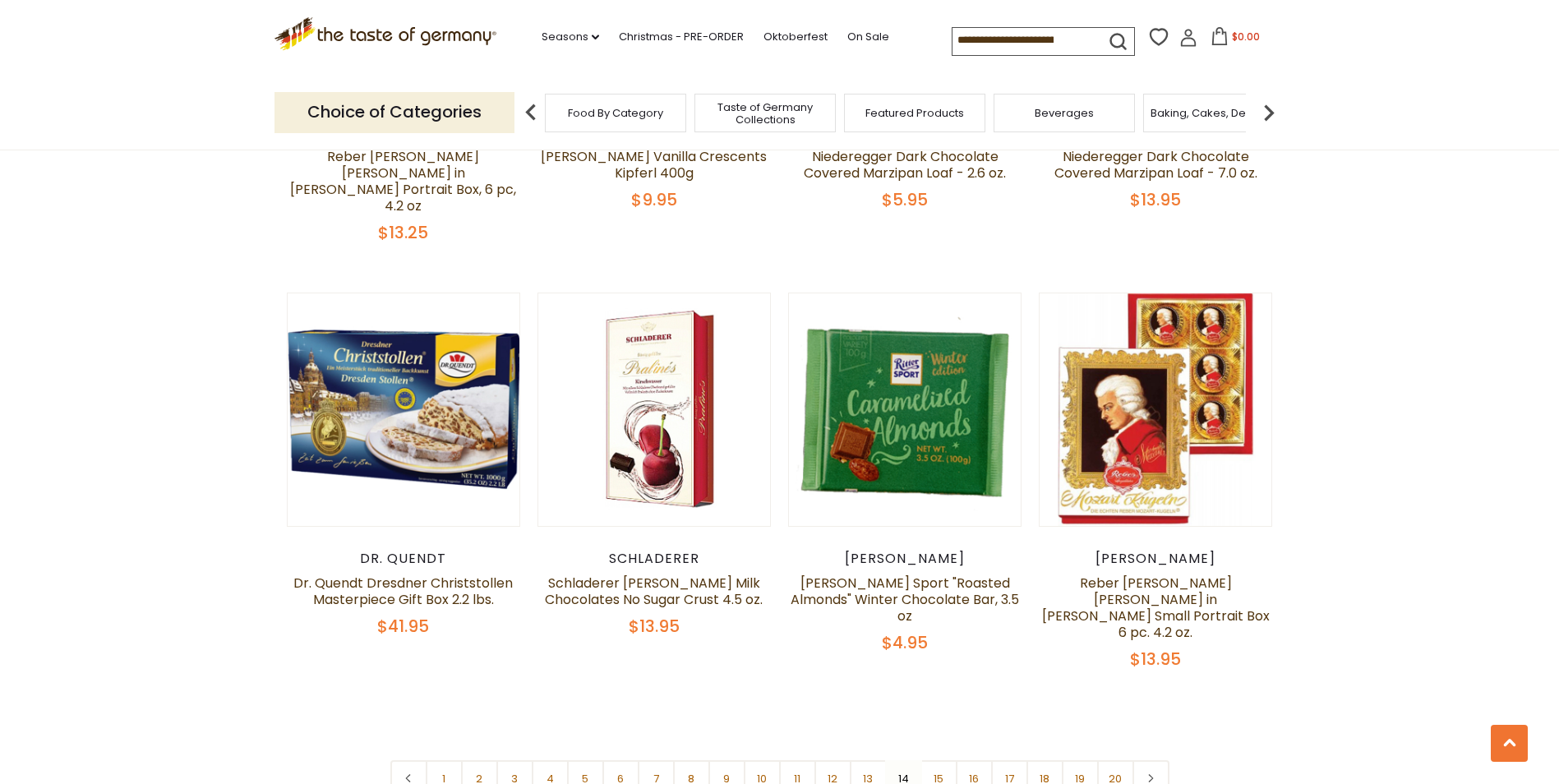
scroll to position [3749, 0]
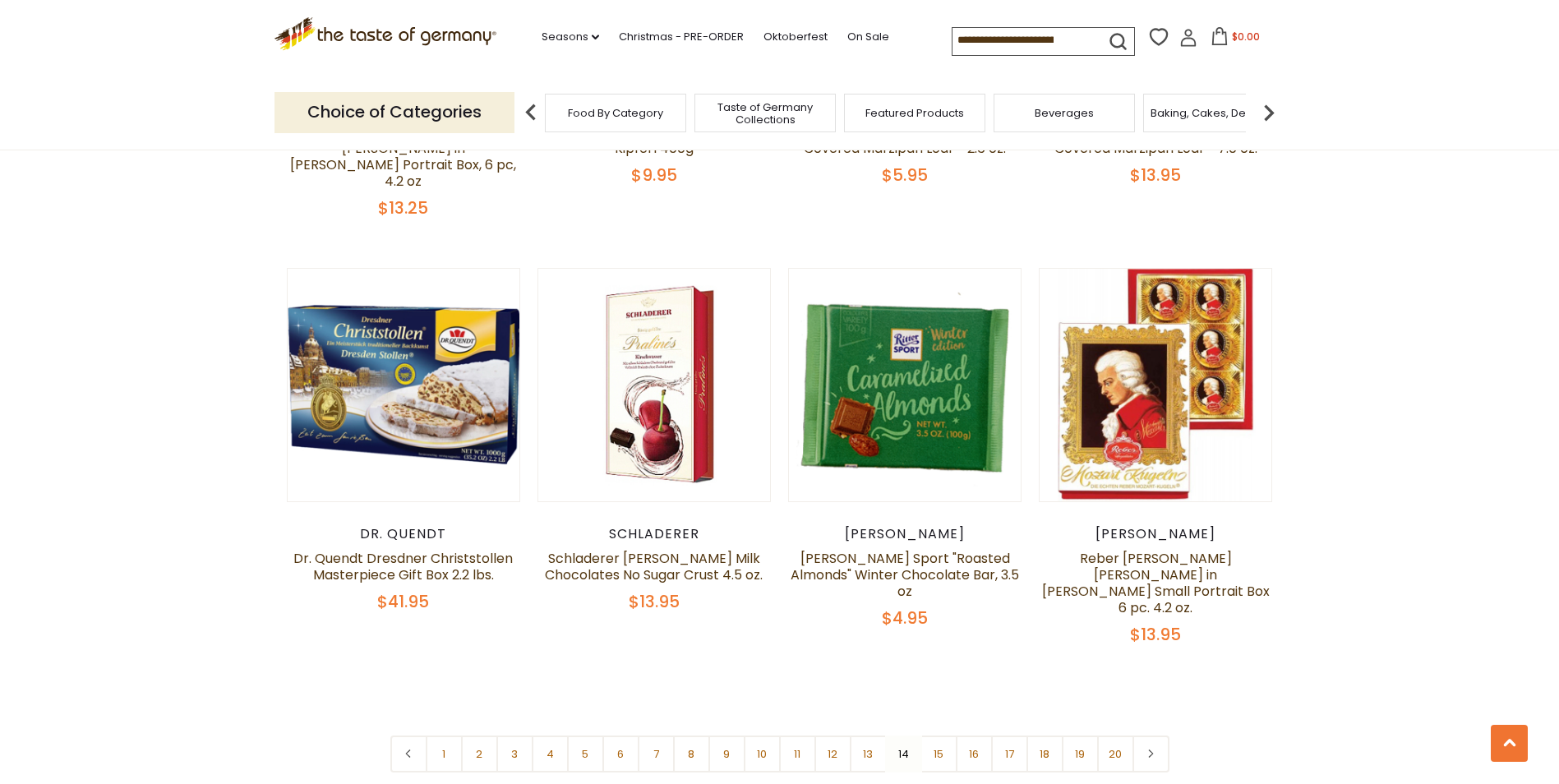
click at [942, 736] on link "15" at bounding box center [939, 754] width 37 height 37
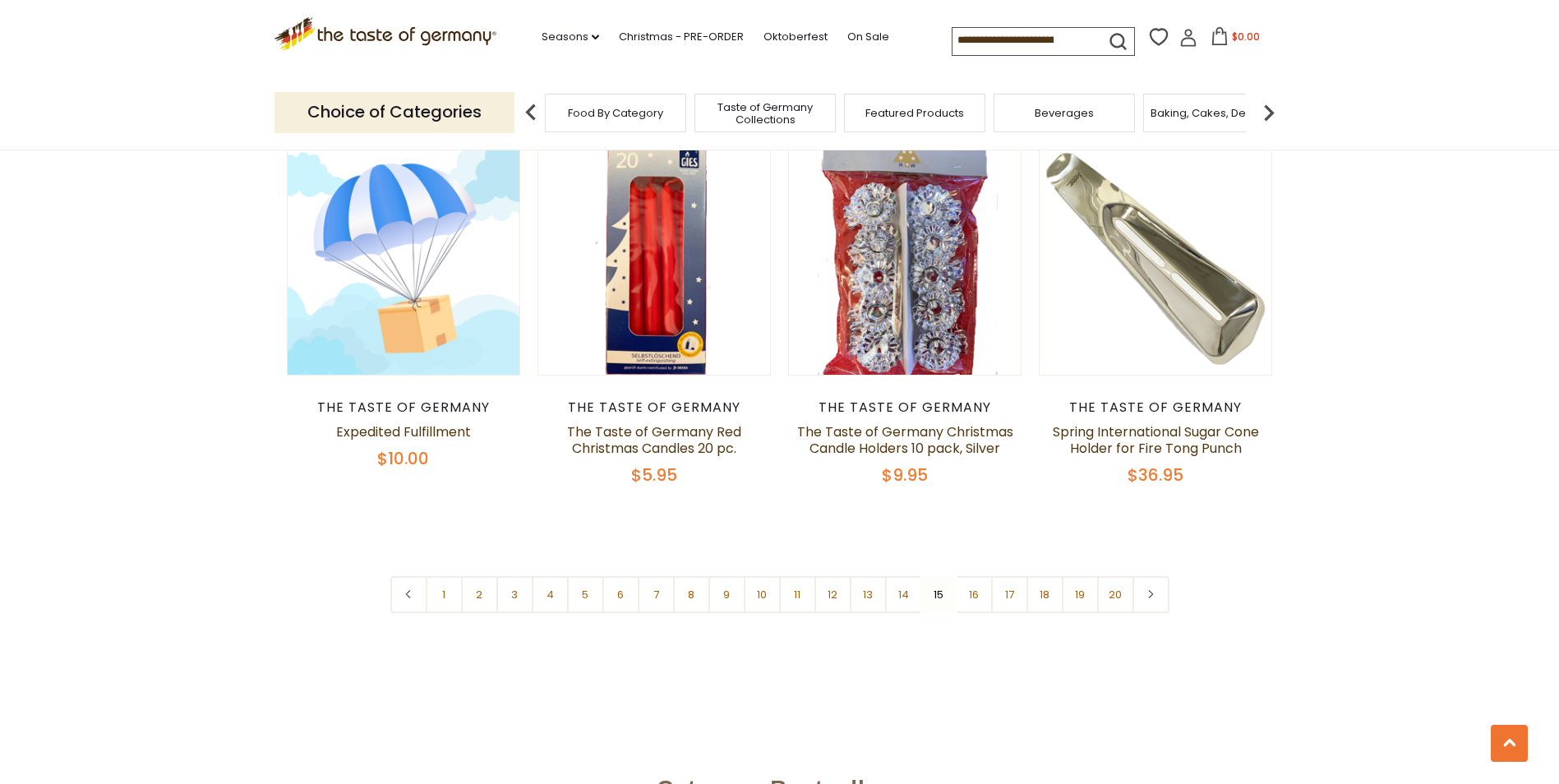
scroll to position [3811, 0]
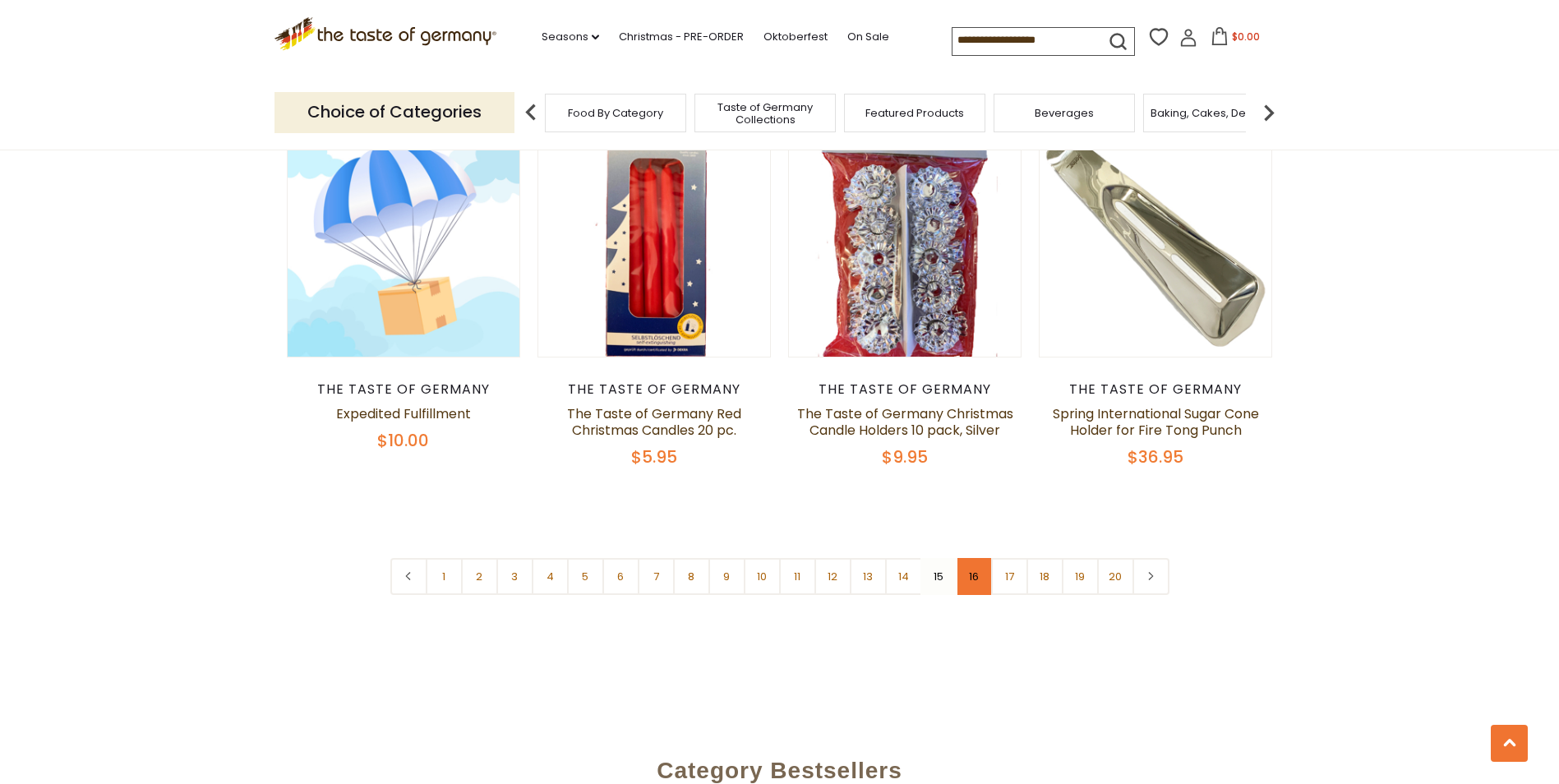
click at [971, 558] on link "16" at bounding box center [974, 576] width 37 height 37
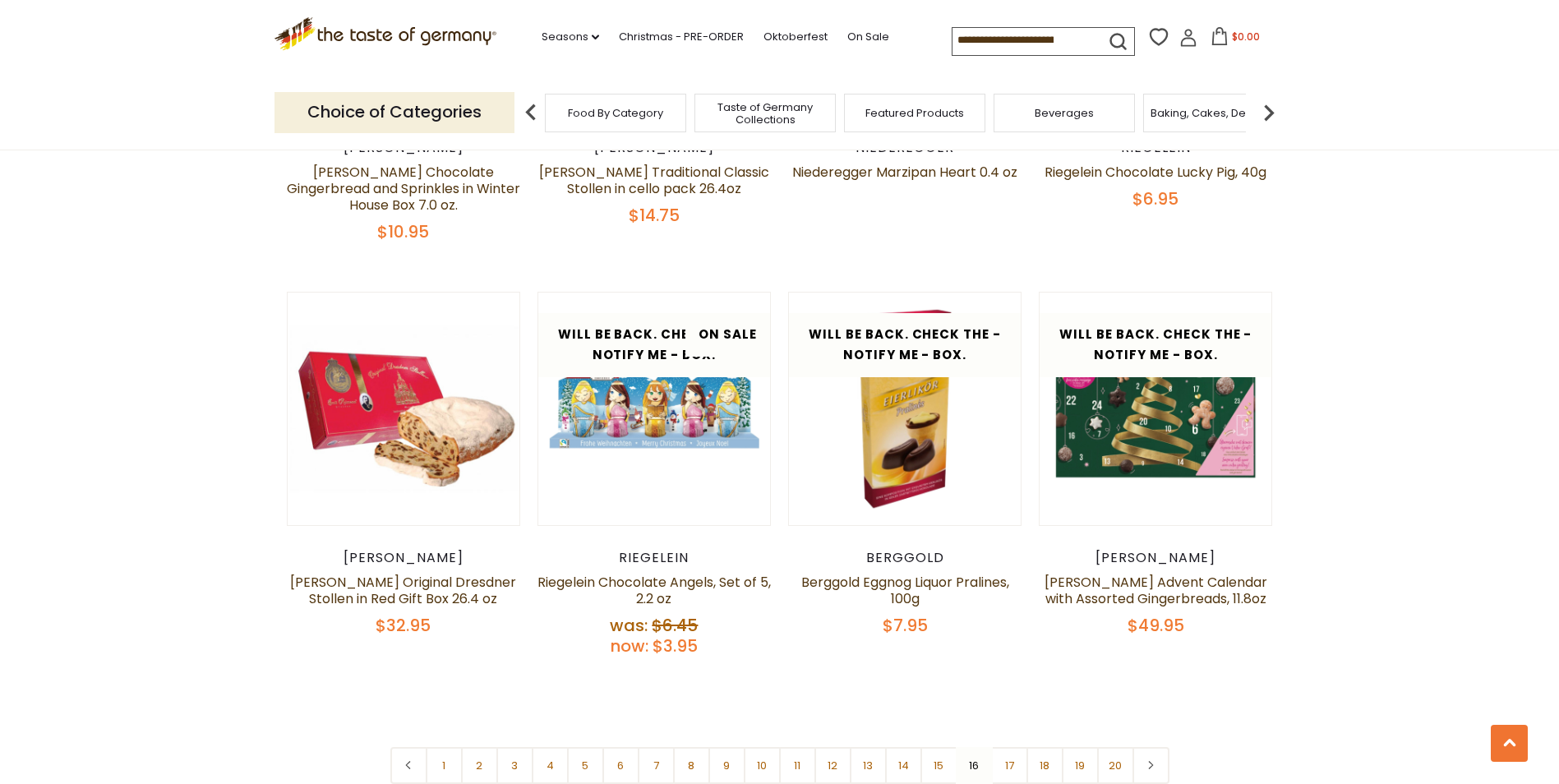
scroll to position [3720, 0]
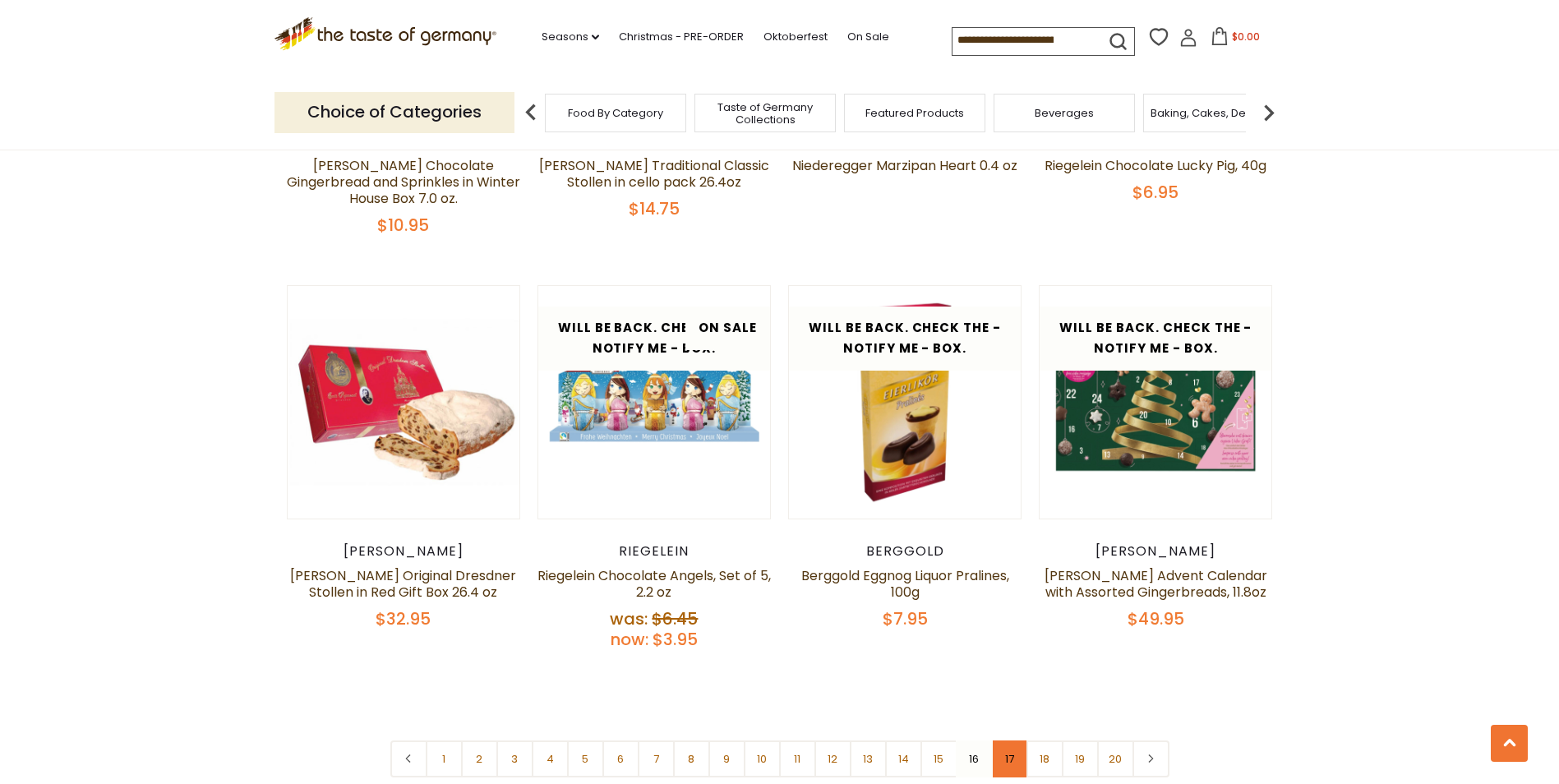
click at [1009, 741] on link "17" at bounding box center [1010, 759] width 37 height 37
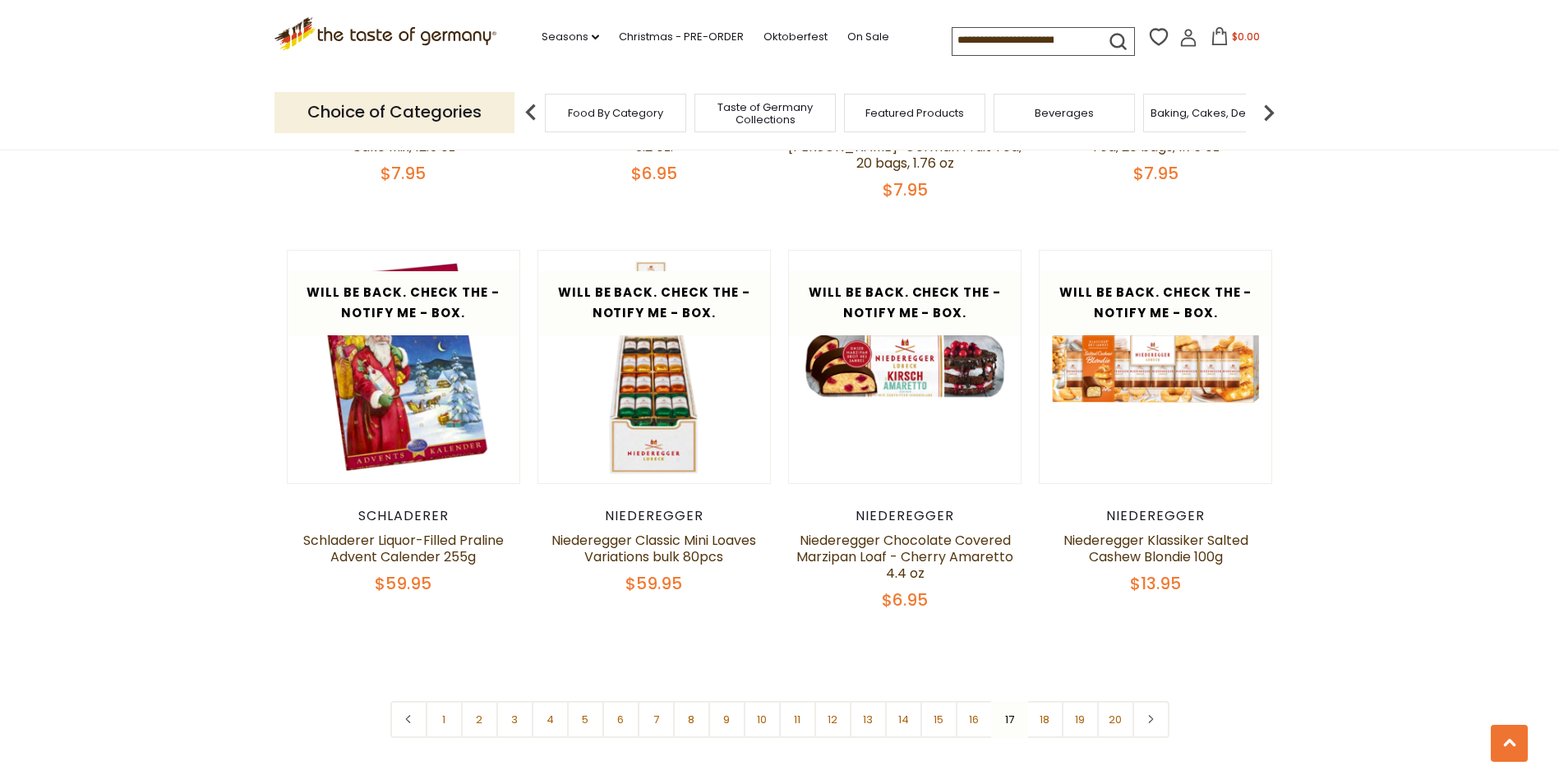
scroll to position [3708, 0]
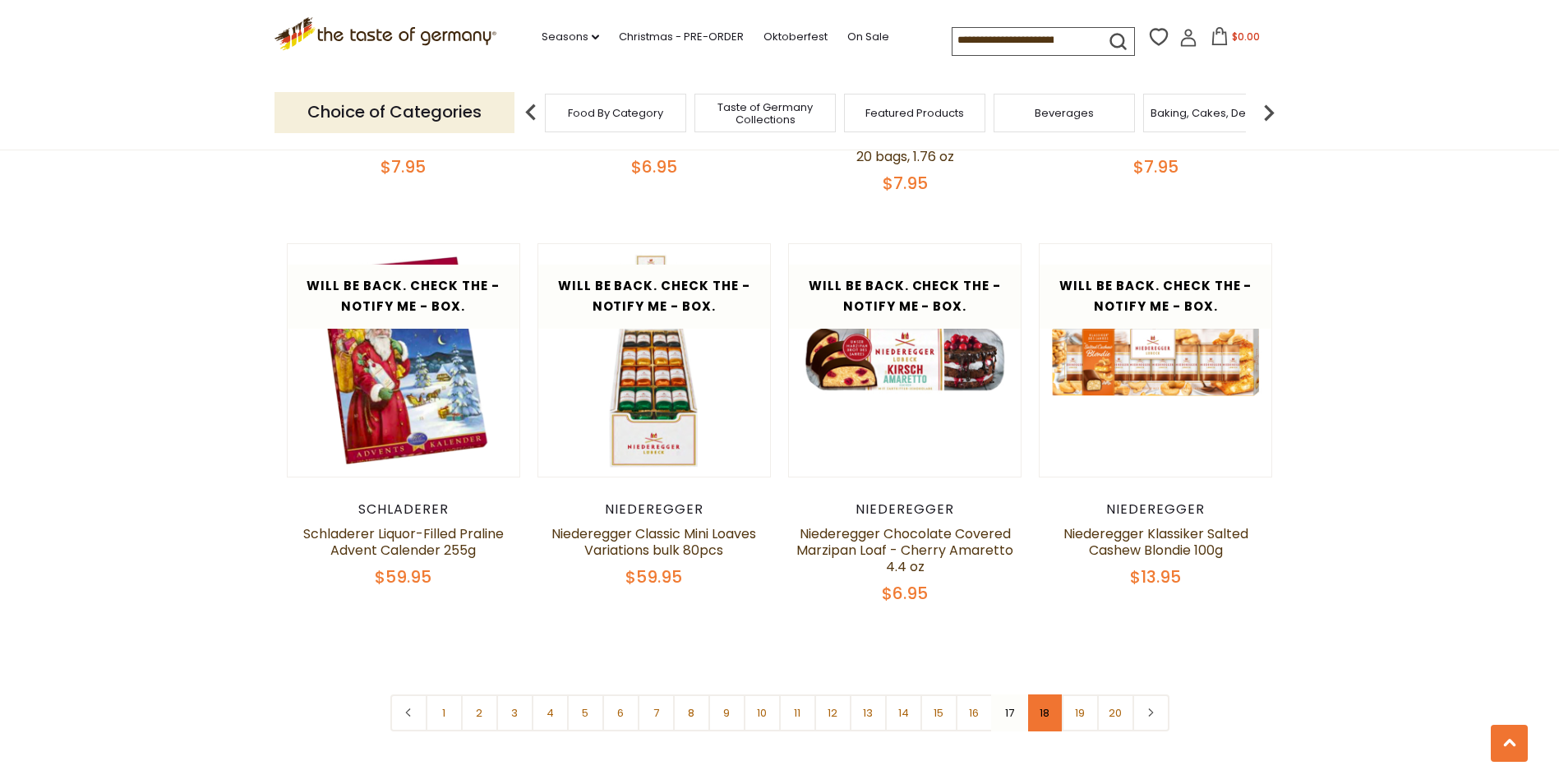
click at [1045, 701] on link "18" at bounding box center [1045, 713] width 37 height 37
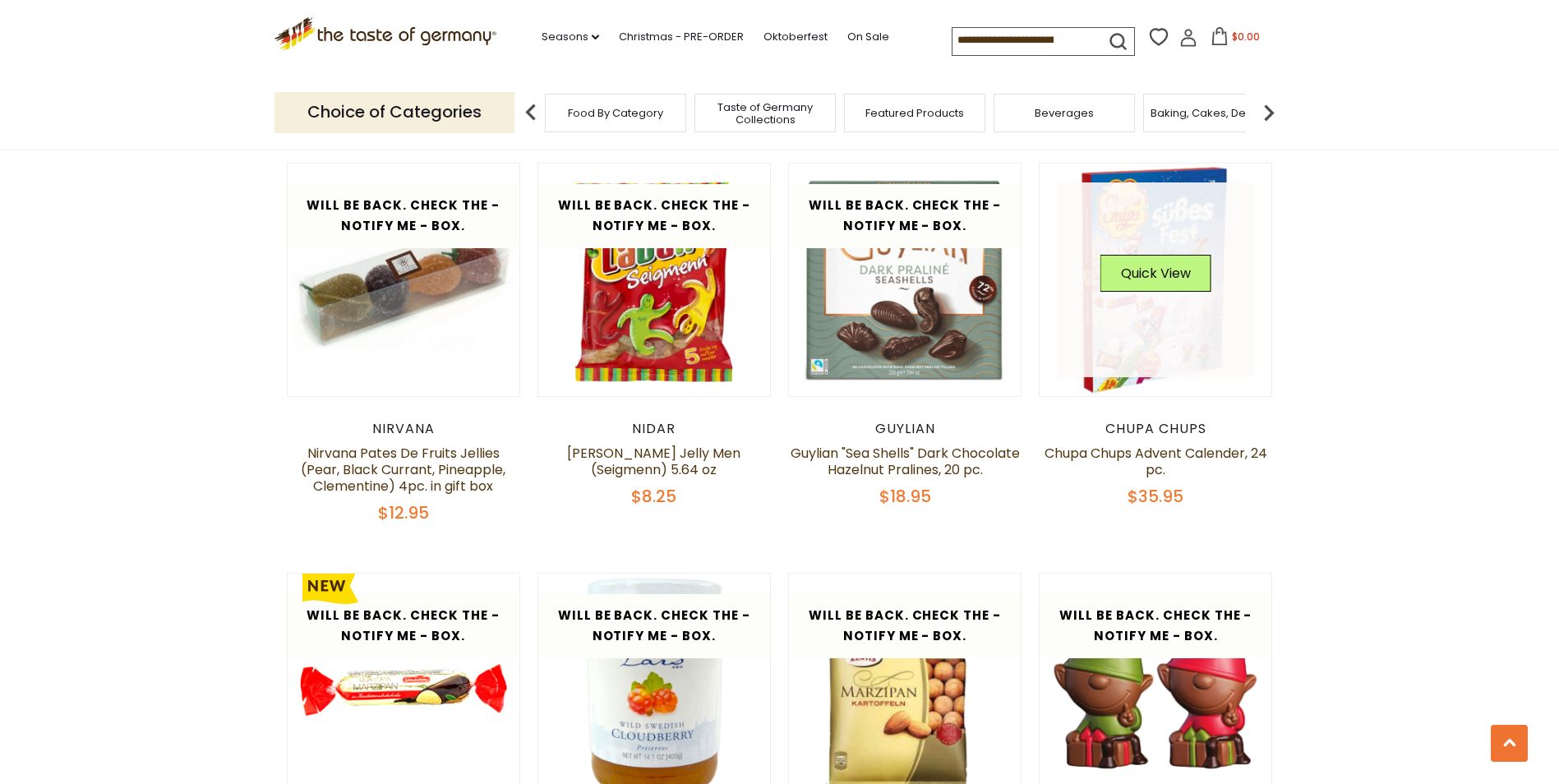
scroll to position [646, 0]
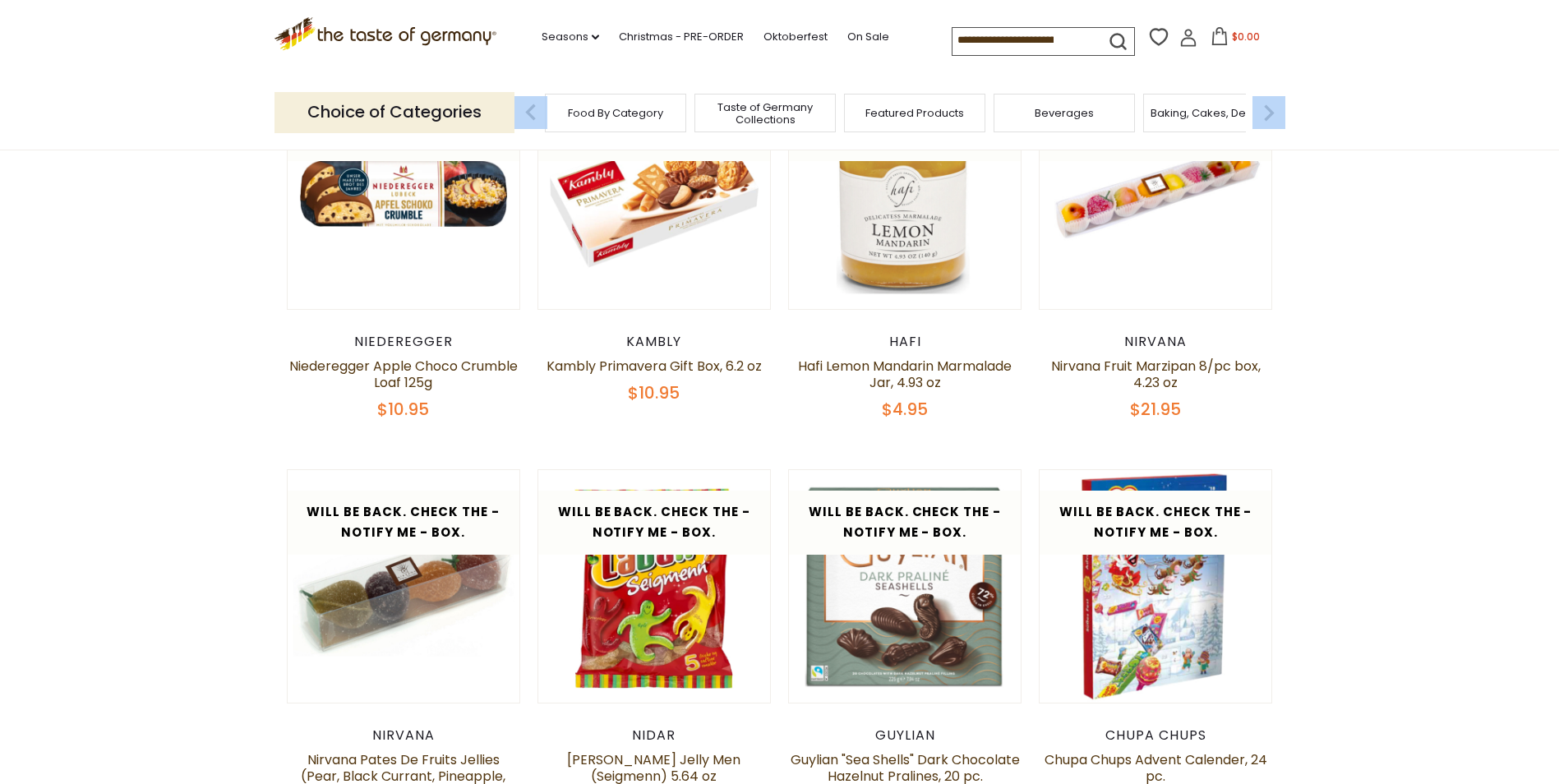
drag, startPoint x: 1556, startPoint y: 147, endPoint x: 1540, endPoint y: 157, distance: 18.9
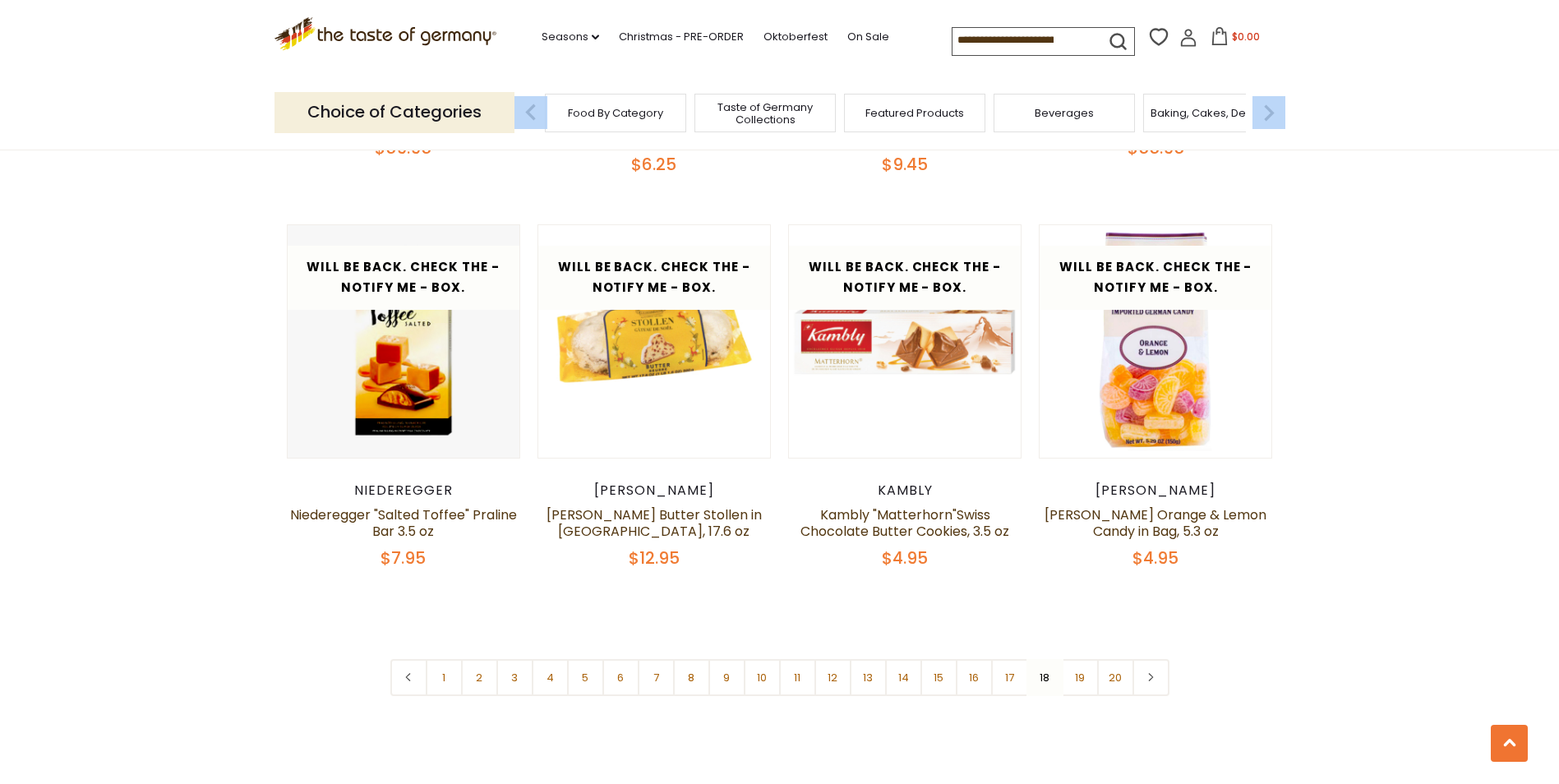
scroll to position [3791, 0]
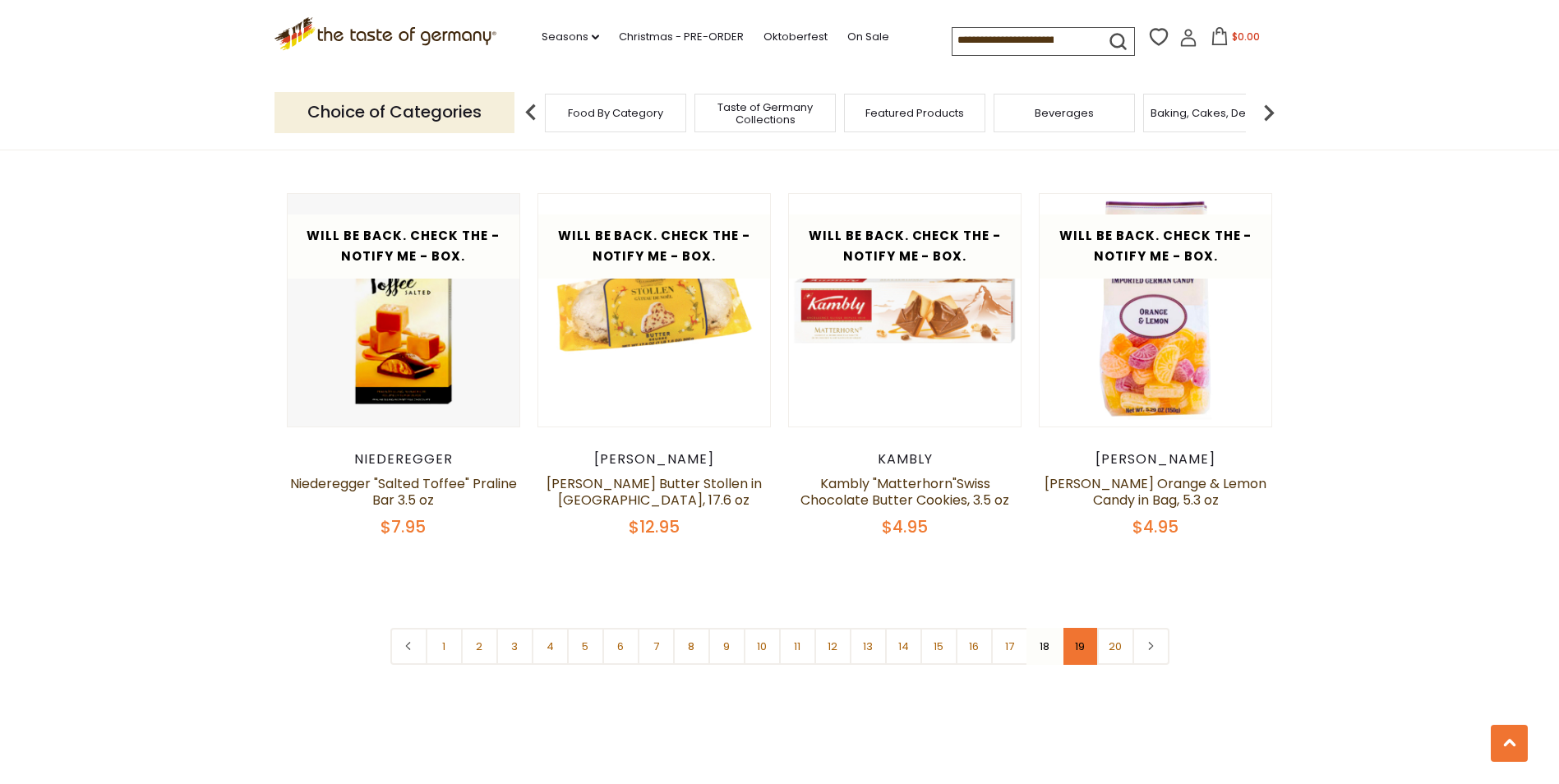
click at [1079, 628] on link "19" at bounding box center [1081, 646] width 37 height 37
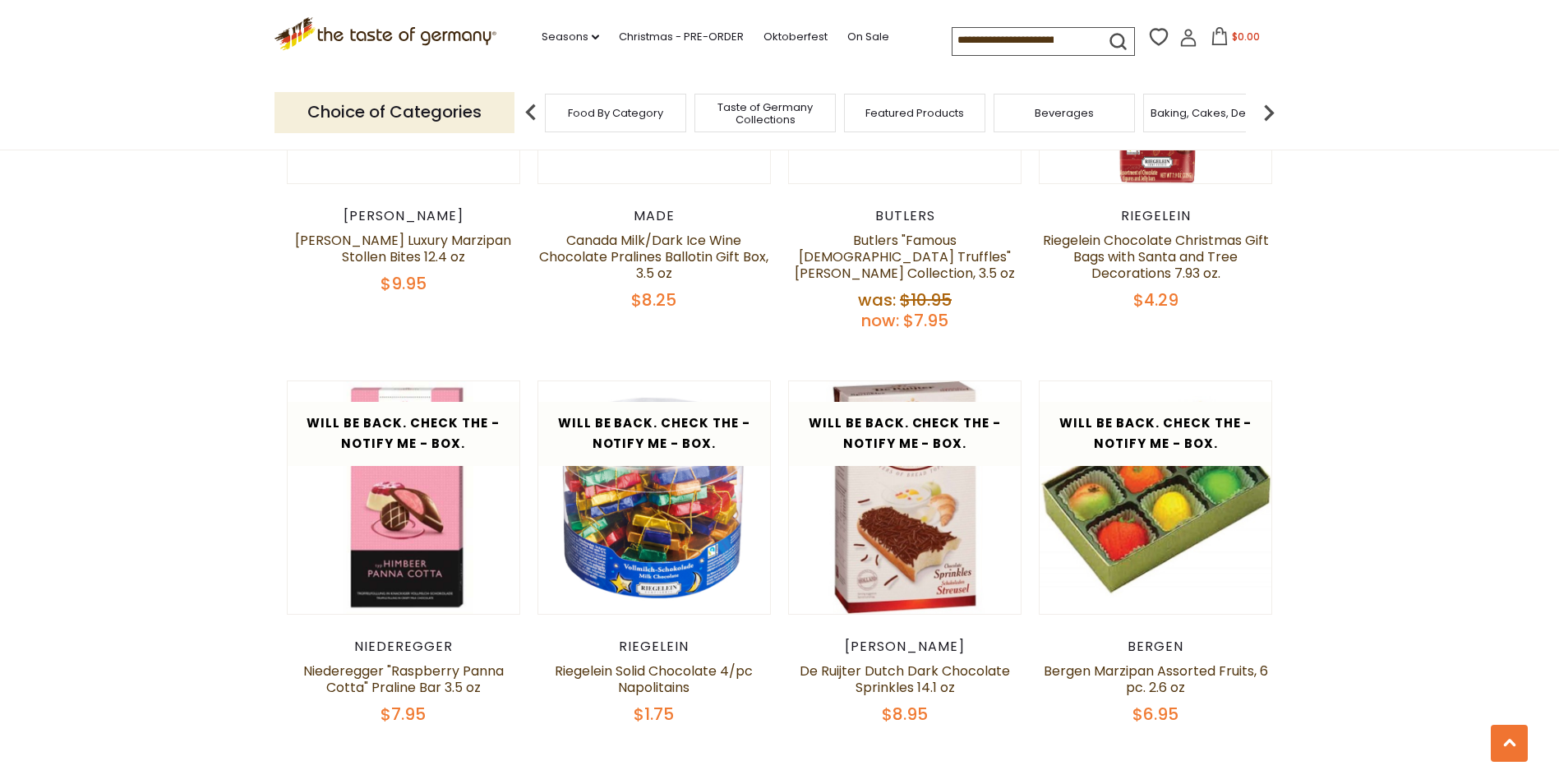
scroll to position [3673, 0]
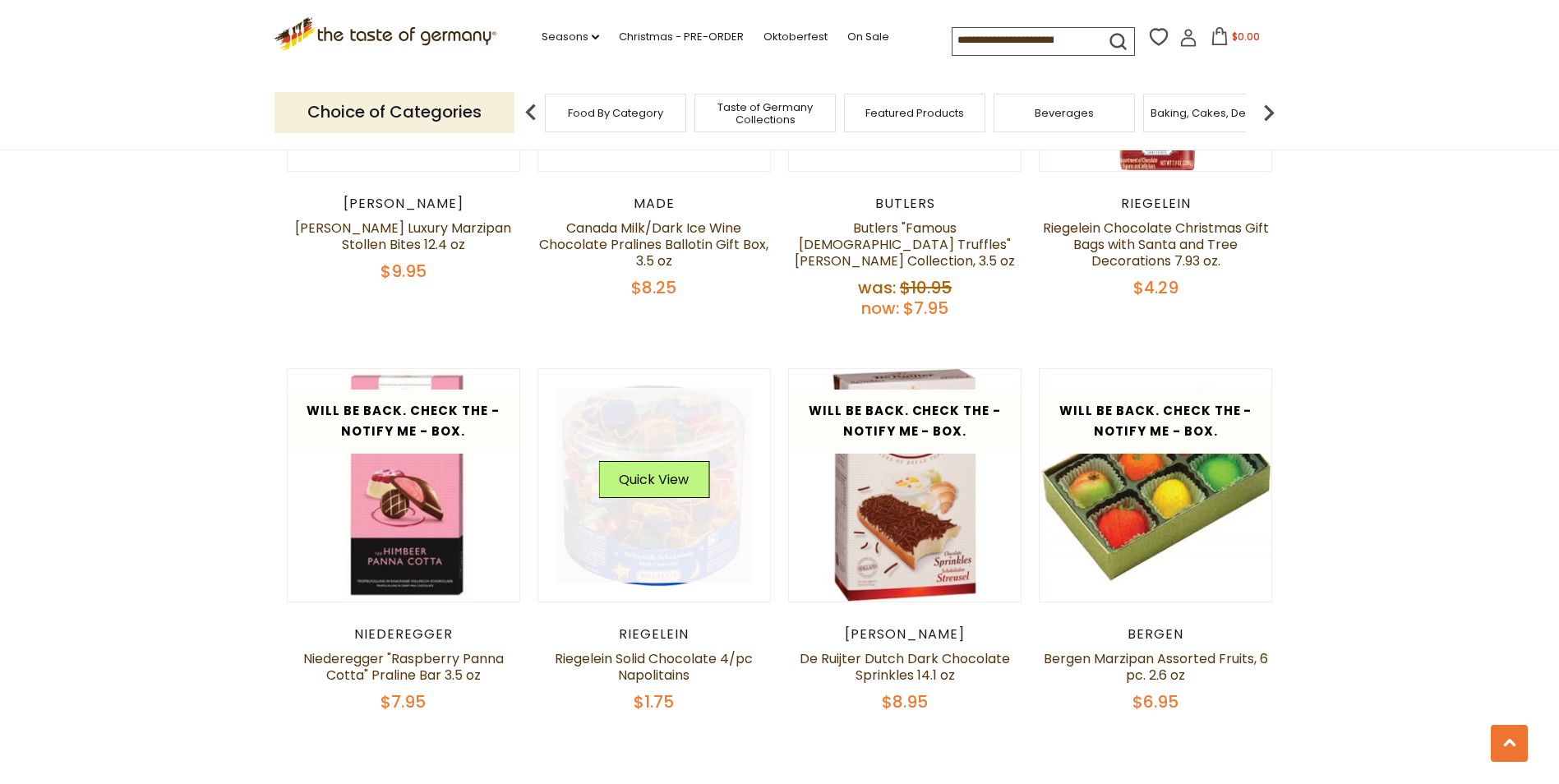
click at [651, 500] on link at bounding box center [654, 486] width 195 height 195
